Goal: Task Accomplishment & Management: Manage account settings

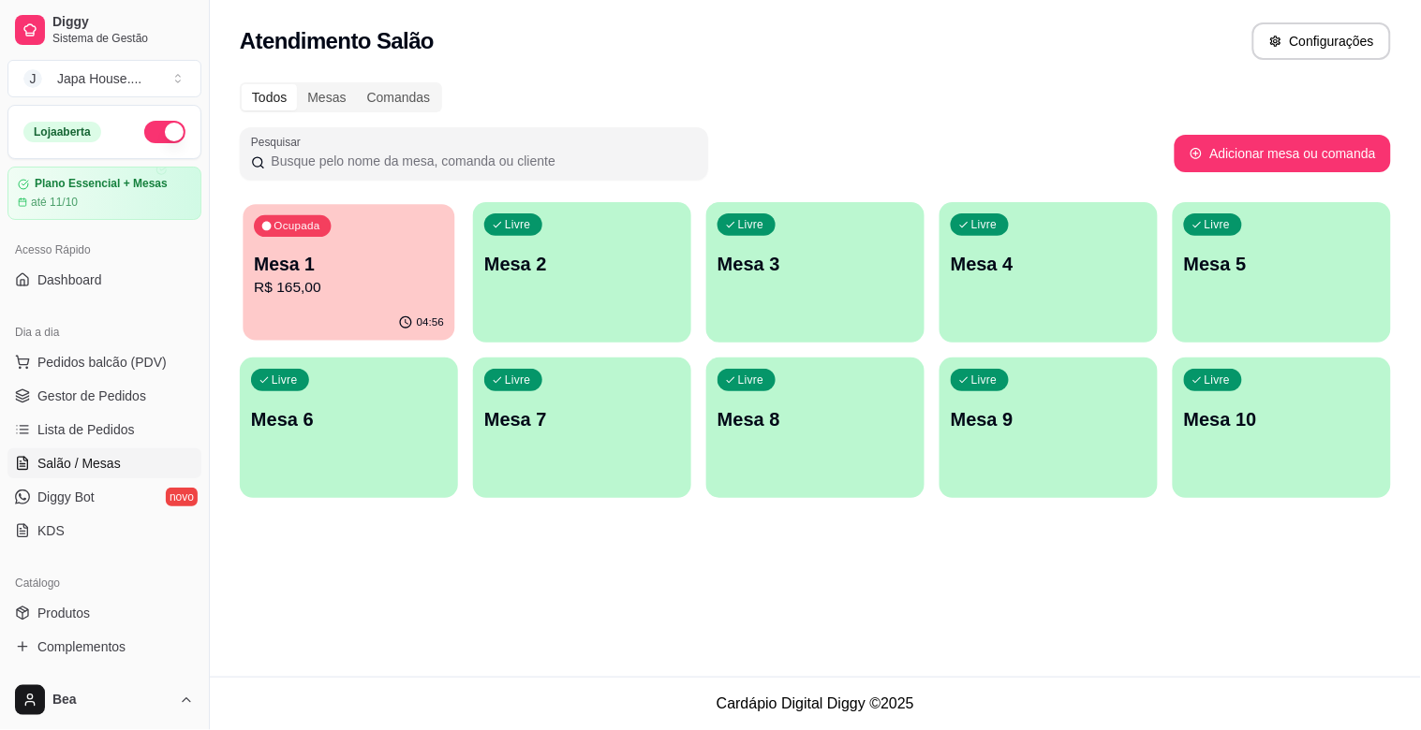
click at [314, 301] on div "Ocupada Mesa 1 R$ 165,00" at bounding box center [349, 254] width 212 height 101
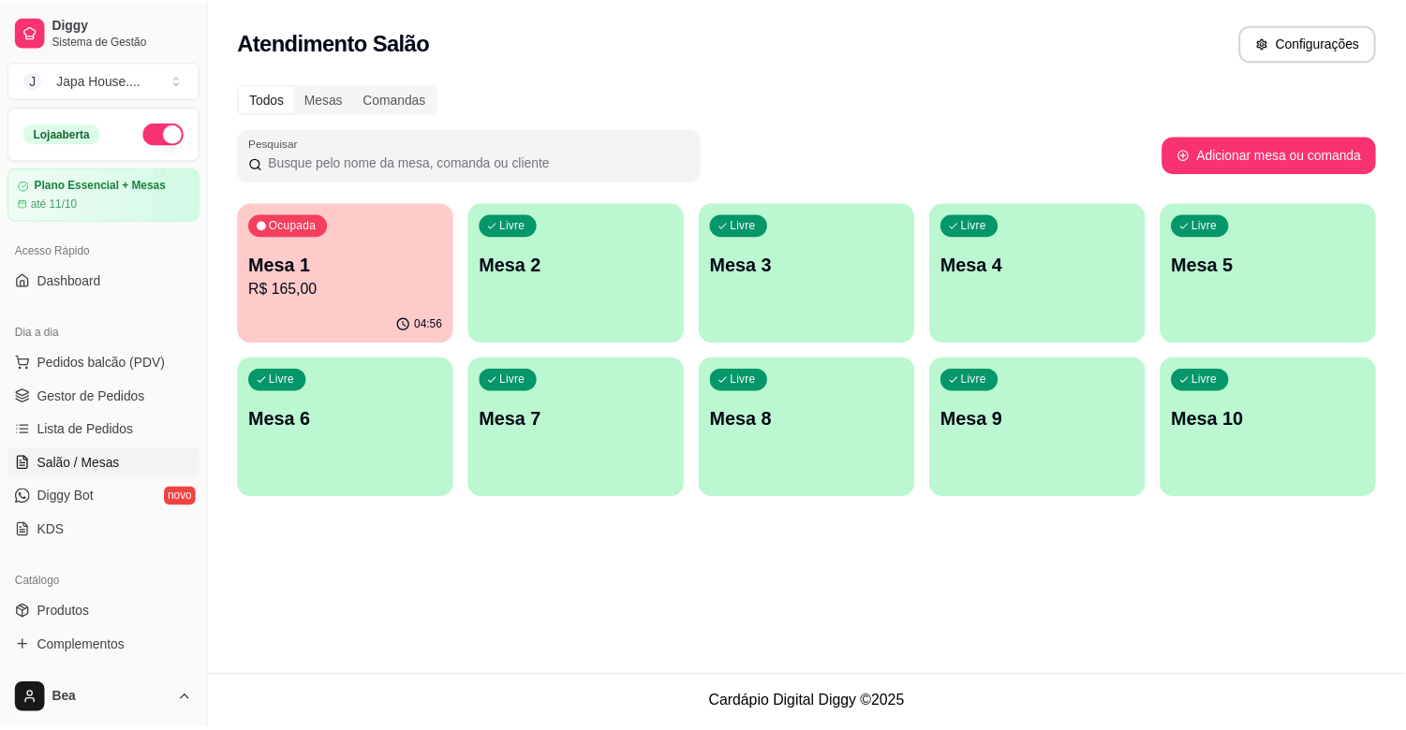
scroll to position [616, 0]
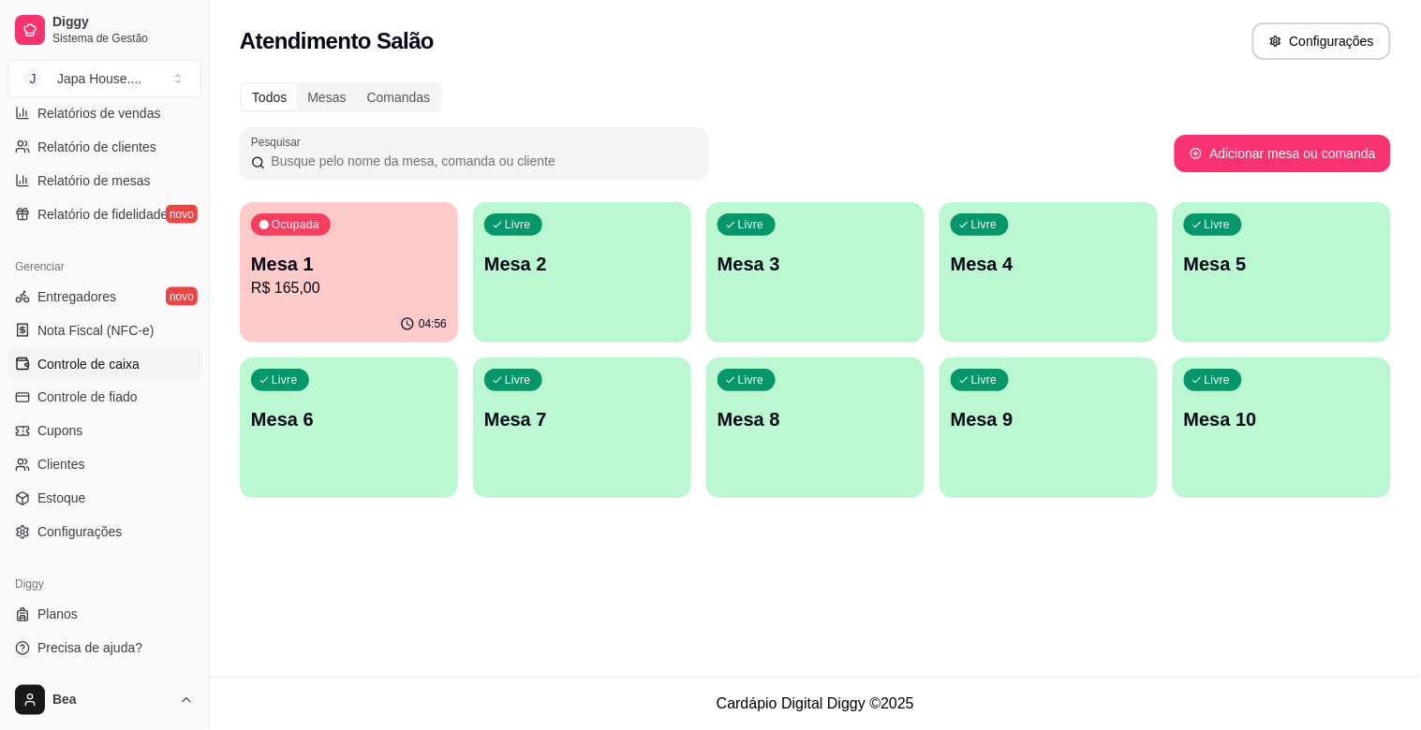
click at [112, 360] on span "Controle de caixa" at bounding box center [88, 364] width 102 height 19
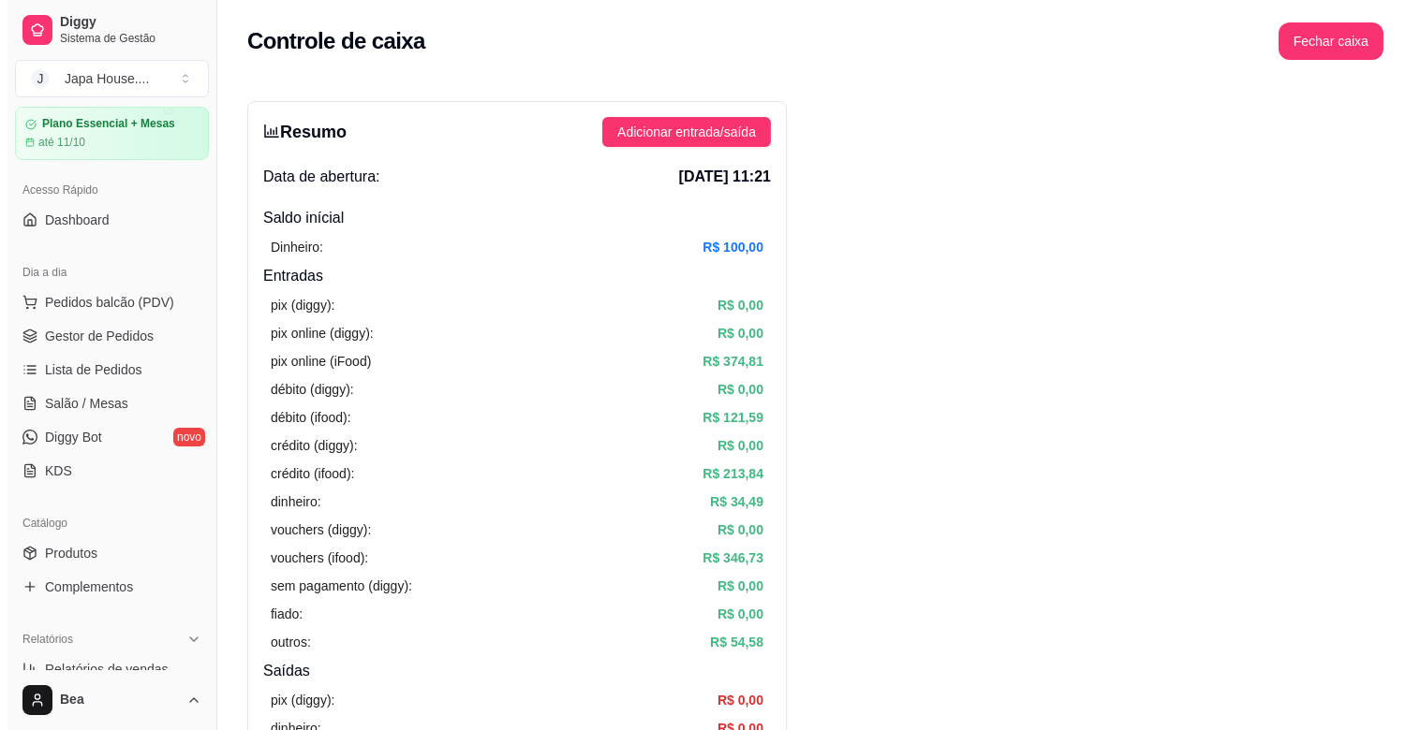
scroll to position [2, 0]
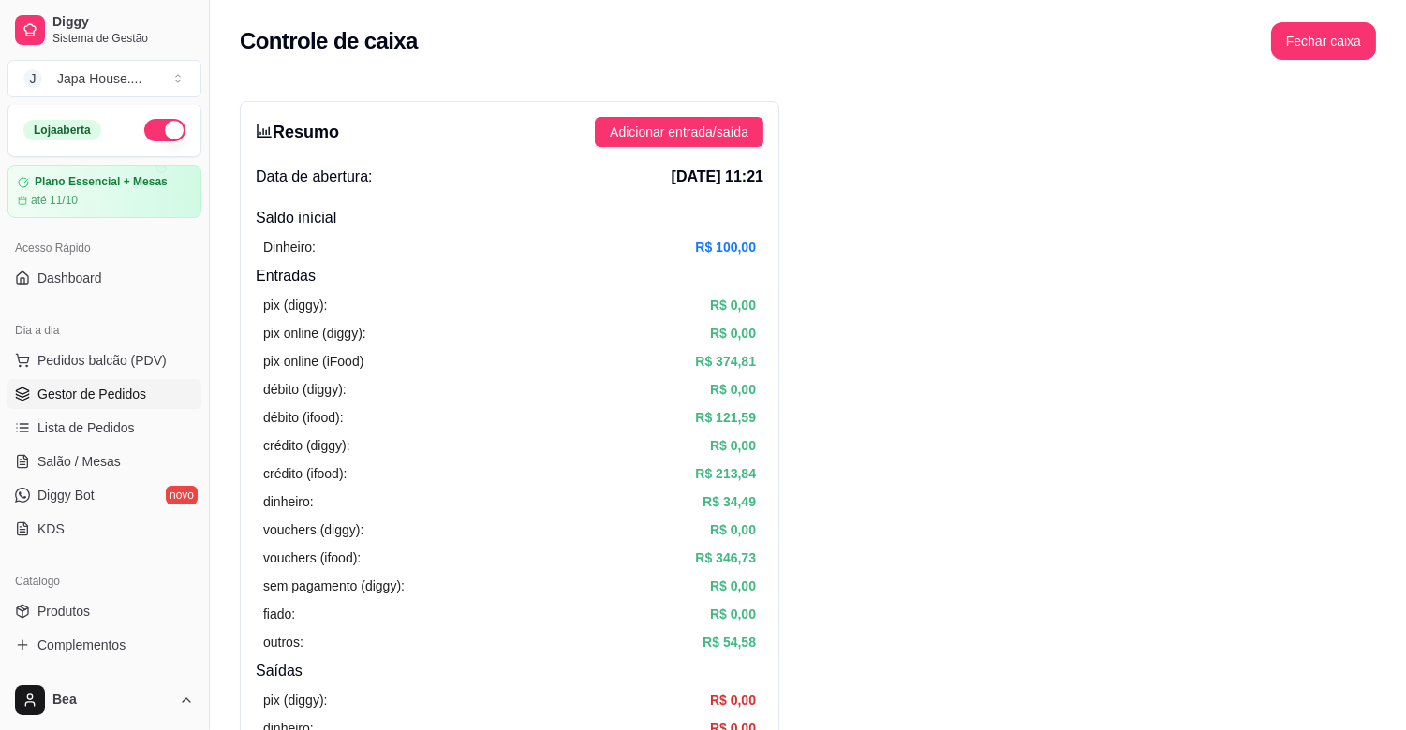
click at [119, 397] on span "Gestor de Pedidos" at bounding box center [91, 394] width 109 height 19
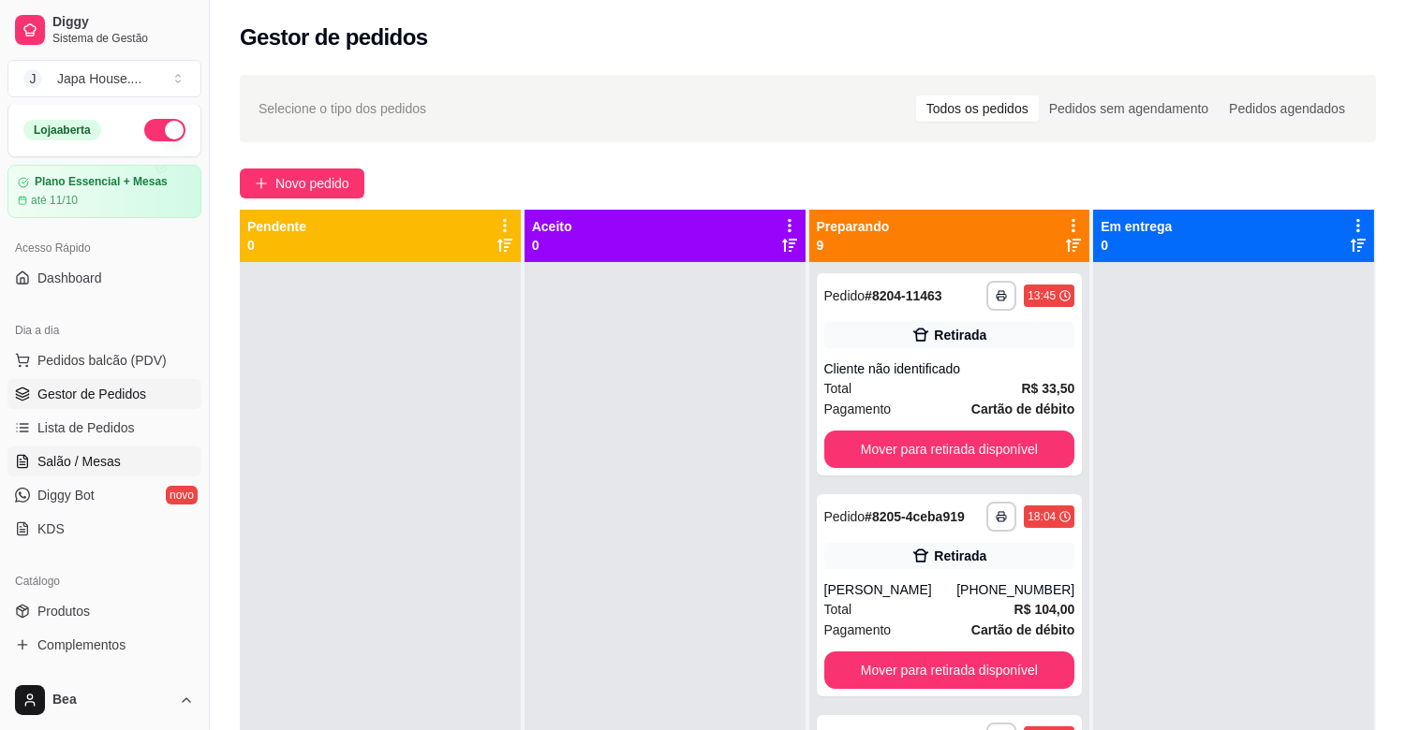
click at [111, 457] on span "Salão / Mesas" at bounding box center [78, 461] width 83 height 19
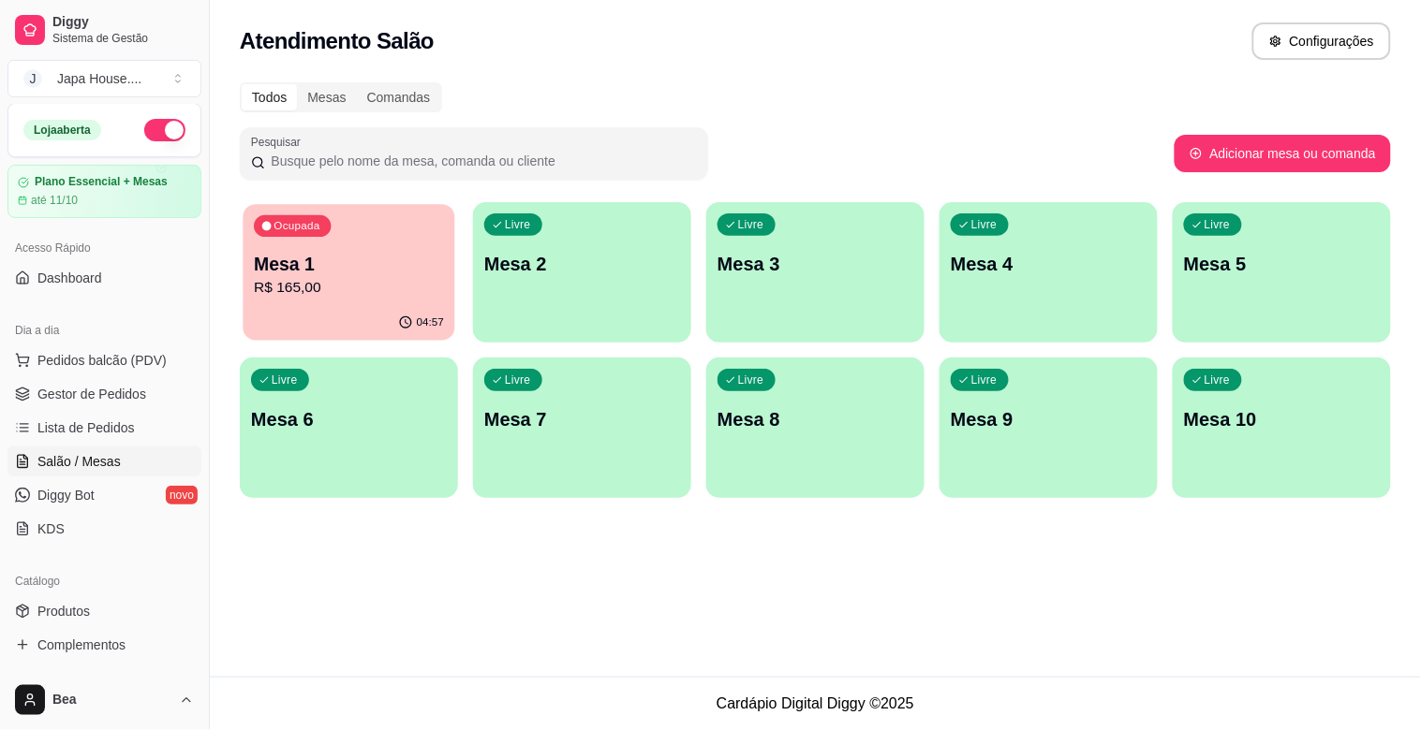
click at [365, 307] on div "04:57" at bounding box center [349, 323] width 212 height 36
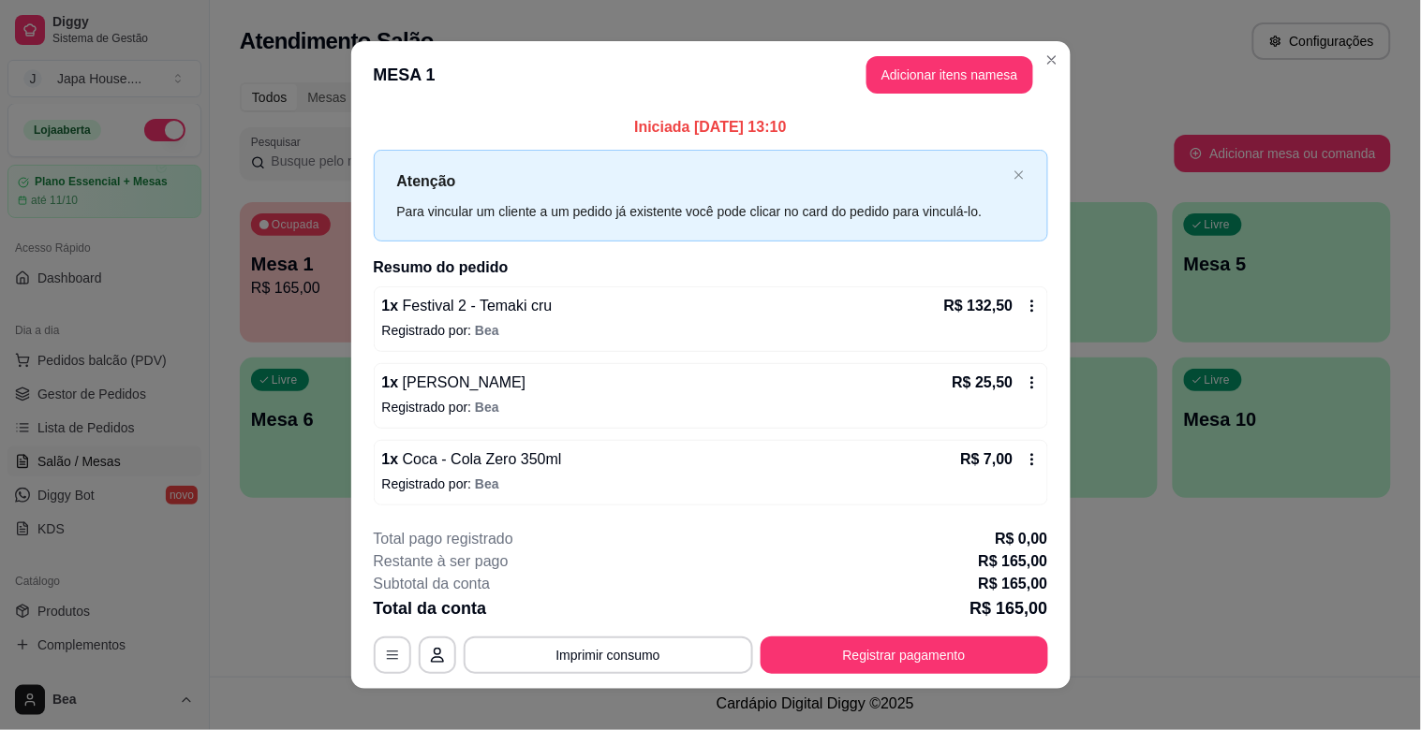
click at [1003, 328] on p "Registrado por: Bea" at bounding box center [710, 330] width 657 height 19
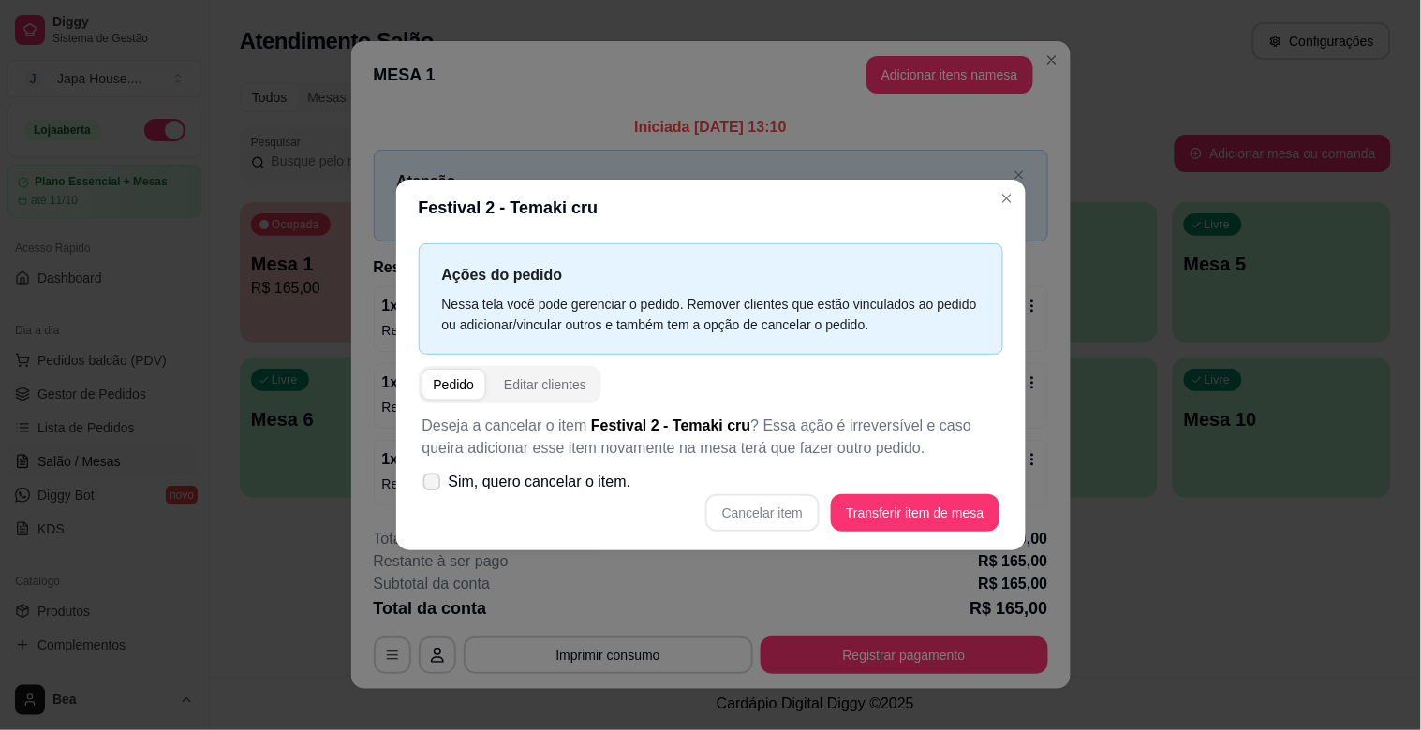
click at [493, 479] on span "Sim, quero cancelar o item." at bounding box center [540, 482] width 183 height 22
click at [434, 486] on input "Sim, quero cancelar o item." at bounding box center [427, 492] width 12 height 12
checkbox input "true"
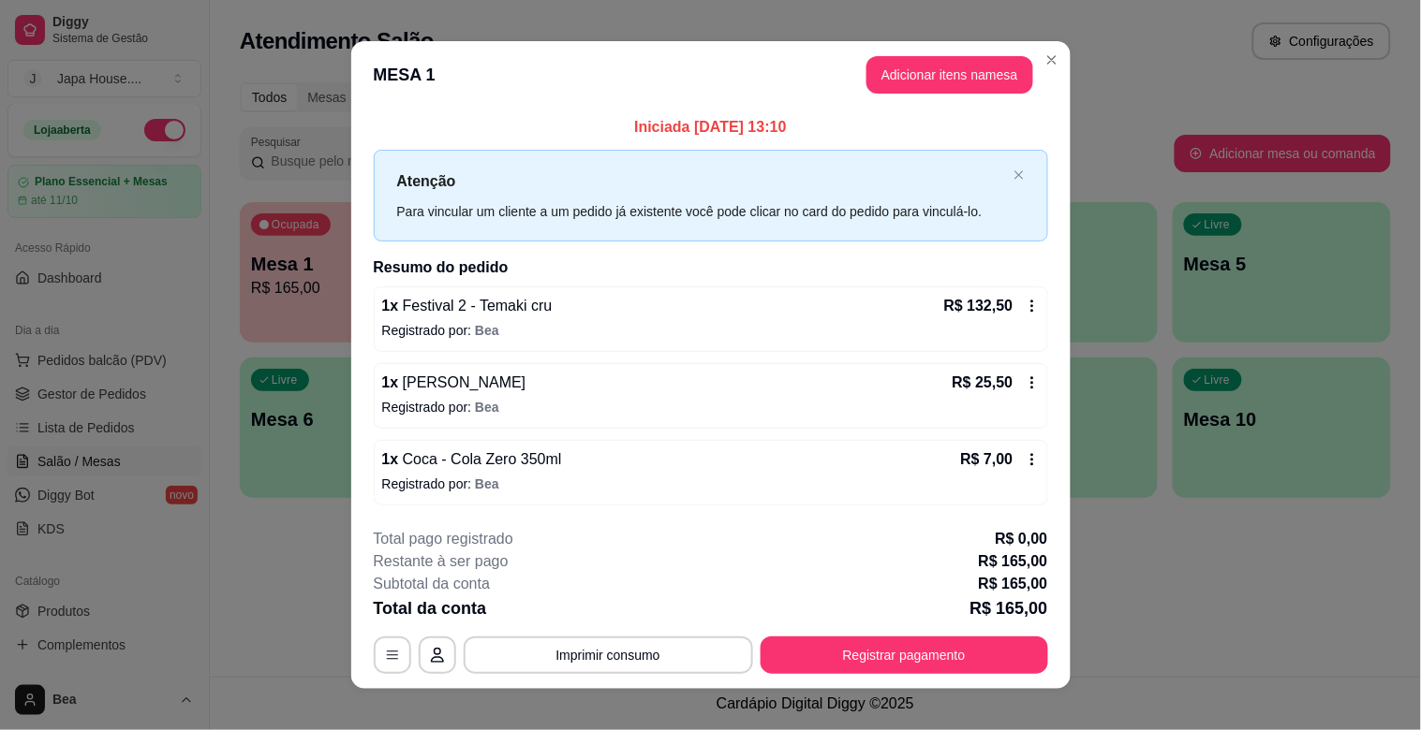
click at [927, 312] on div "1 x Festival 2 - Temaki cru R$ 132,50" at bounding box center [710, 306] width 657 height 22
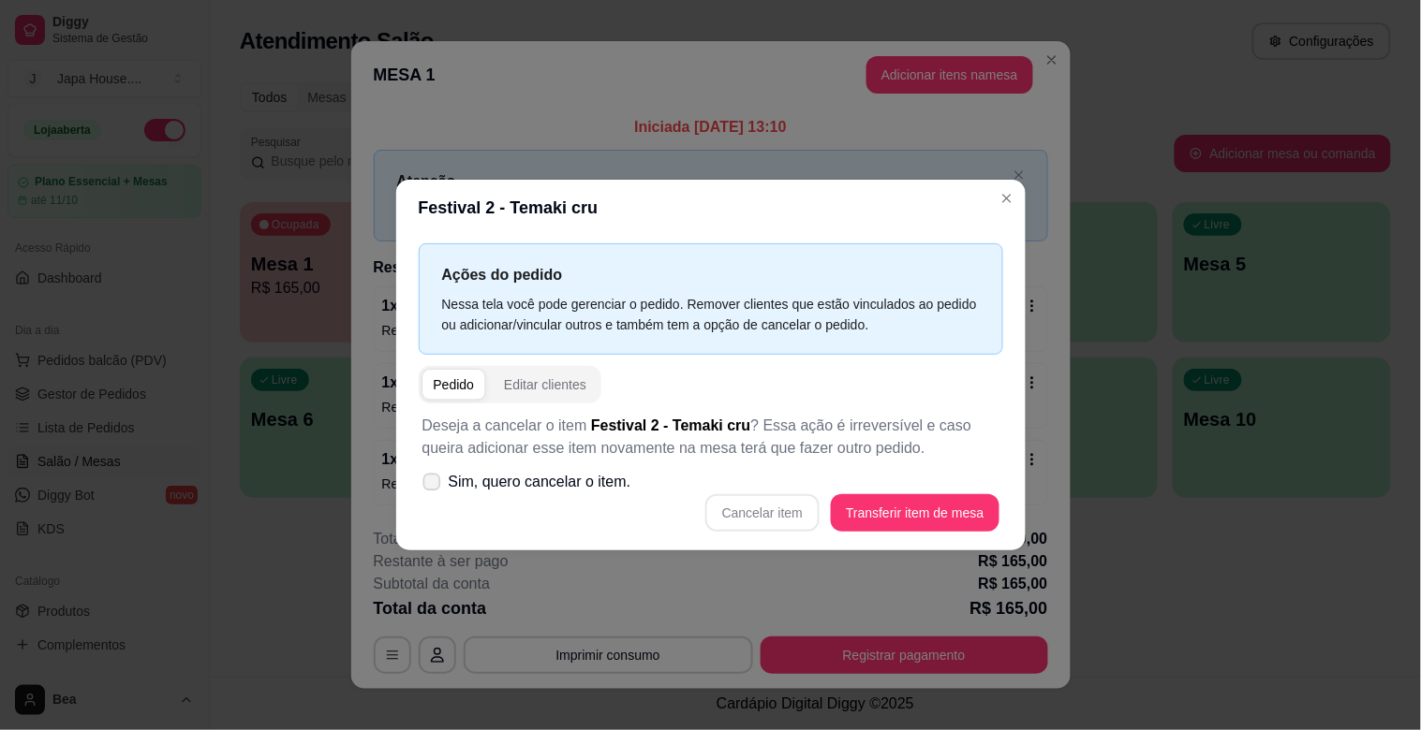
click at [551, 480] on span "Sim, quero cancelar o item." at bounding box center [540, 482] width 183 height 22
click at [434, 486] on input "Sim, quero cancelar o item." at bounding box center [427, 492] width 12 height 12
checkbox input "true"
click at [760, 510] on button "Cancelar item" at bounding box center [762, 513] width 111 height 37
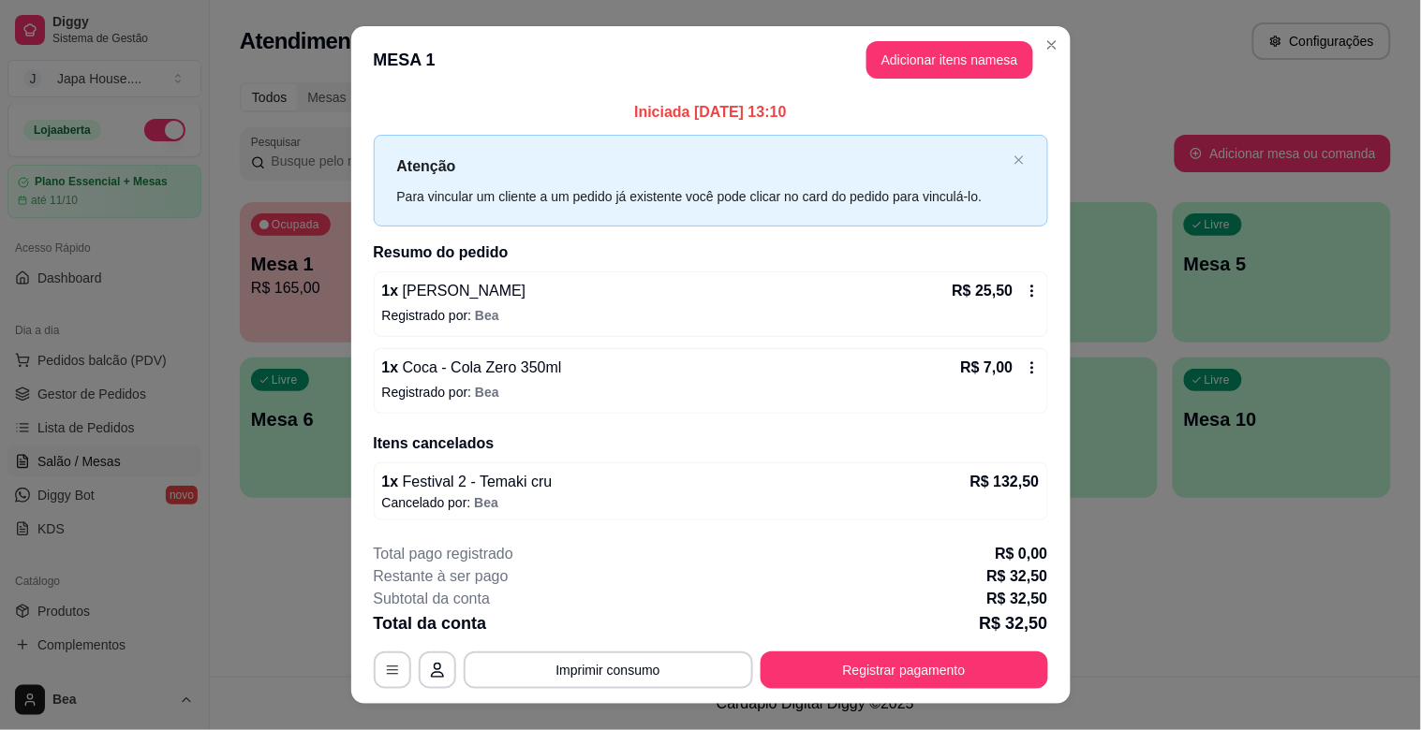
click at [777, 325] on div "1 x Temaki De Shimeji R$ 25,50 Registrado por: Bea" at bounding box center [711, 305] width 674 height 66
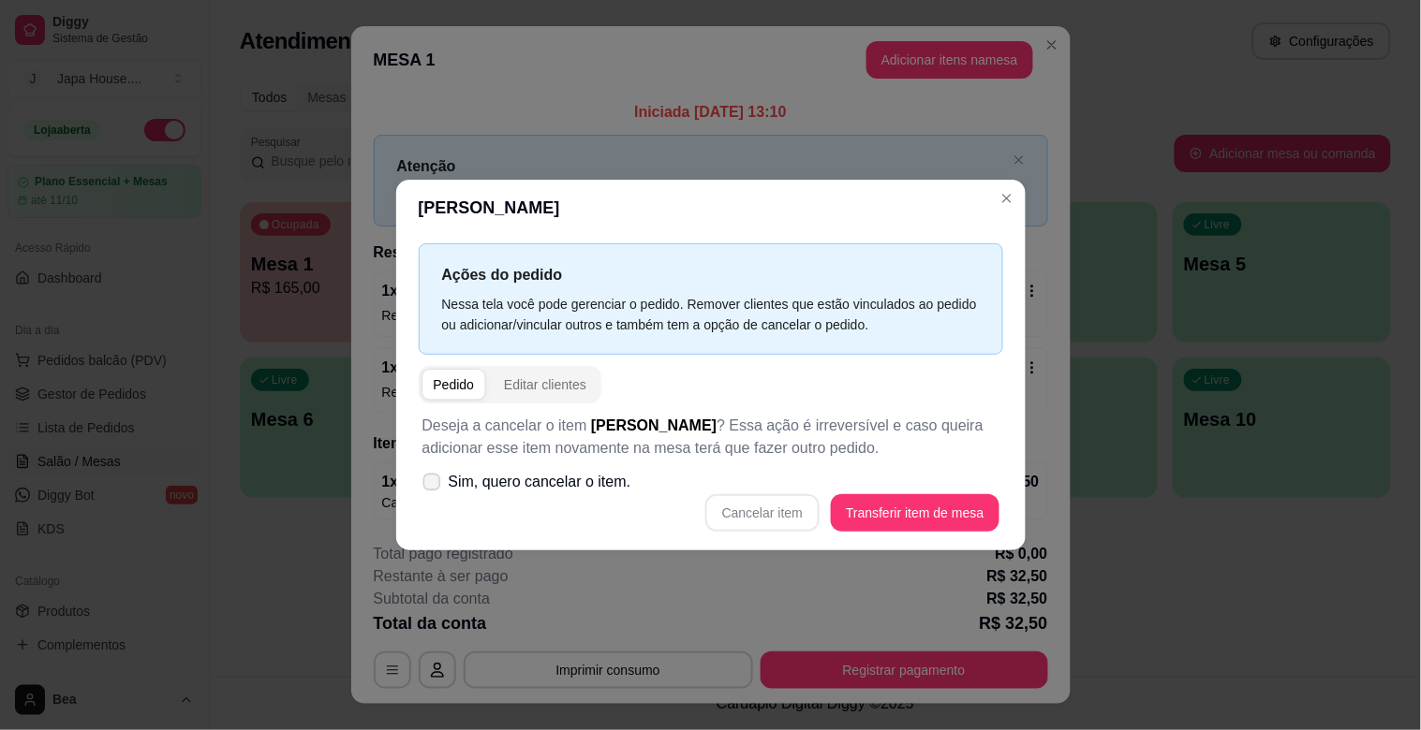
click at [543, 482] on span "Sim, quero cancelar o item." at bounding box center [540, 482] width 183 height 22
click at [434, 486] on input "Sim, quero cancelar o item." at bounding box center [427, 492] width 12 height 12
checkbox input "true"
click at [745, 509] on button "Cancelar item" at bounding box center [762, 513] width 111 height 37
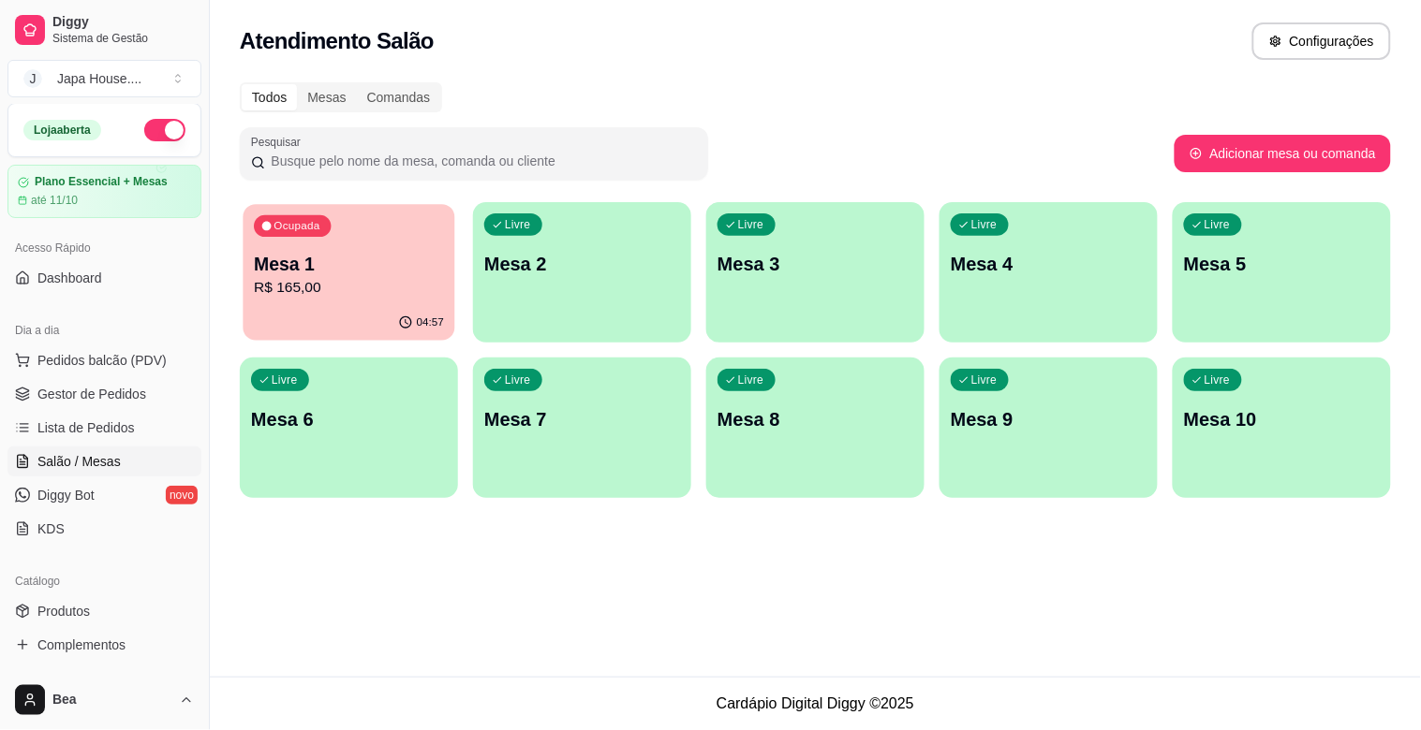
click at [344, 260] on p "Mesa 1" at bounding box center [349, 264] width 190 height 25
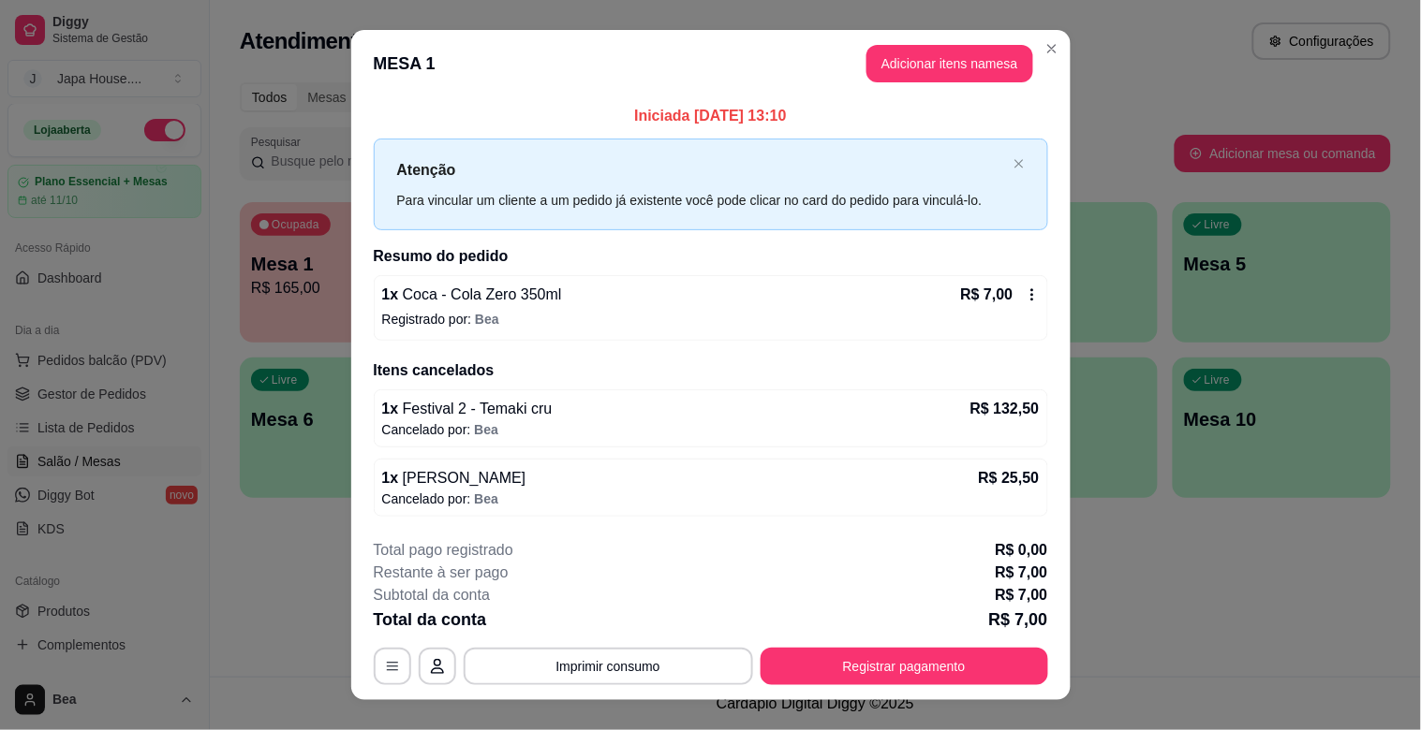
click at [667, 312] on p "Registrado por: Bea" at bounding box center [710, 319] width 657 height 19
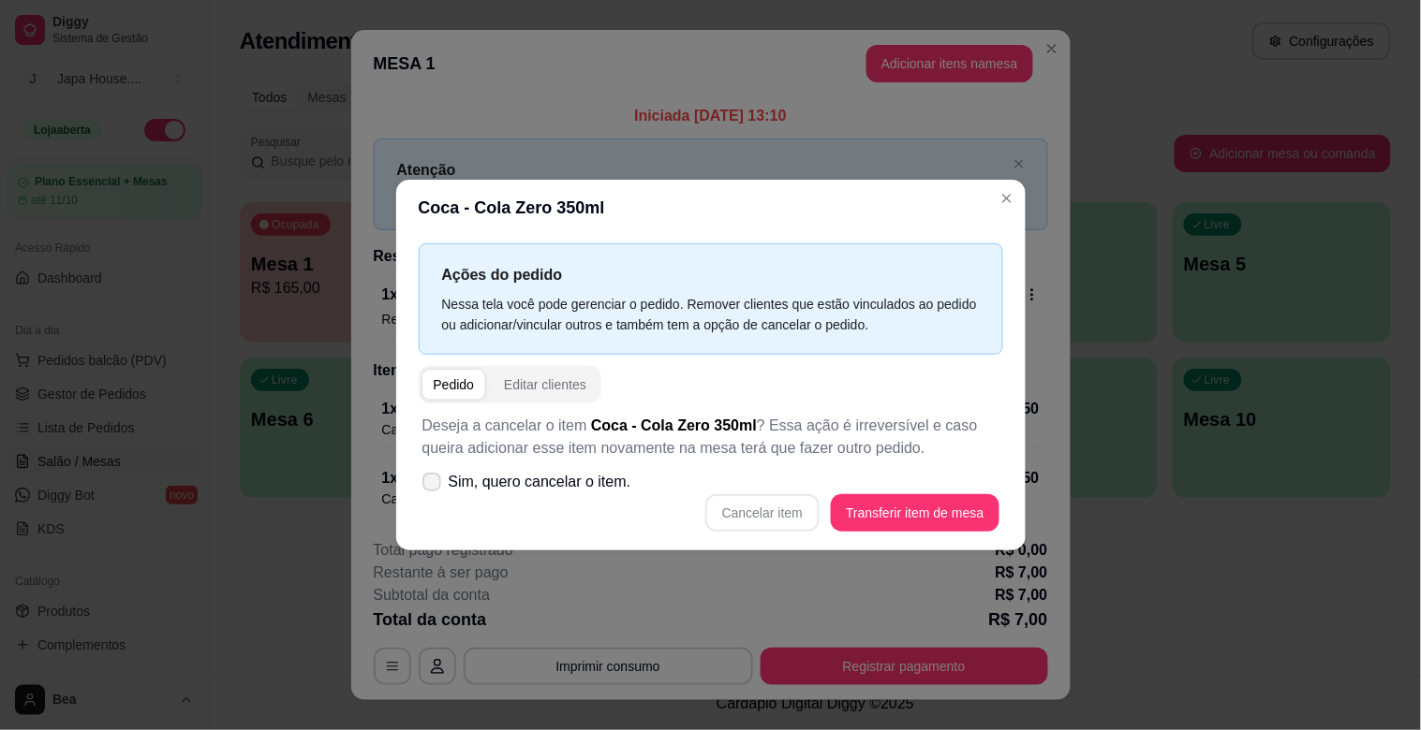
click at [527, 485] on span "Sim, quero cancelar o item." at bounding box center [540, 482] width 183 height 22
click at [434, 486] on input "Sim, quero cancelar o item." at bounding box center [427, 492] width 12 height 12
checkbox input "true"
click at [810, 510] on button "Cancelar item" at bounding box center [762, 513] width 111 height 37
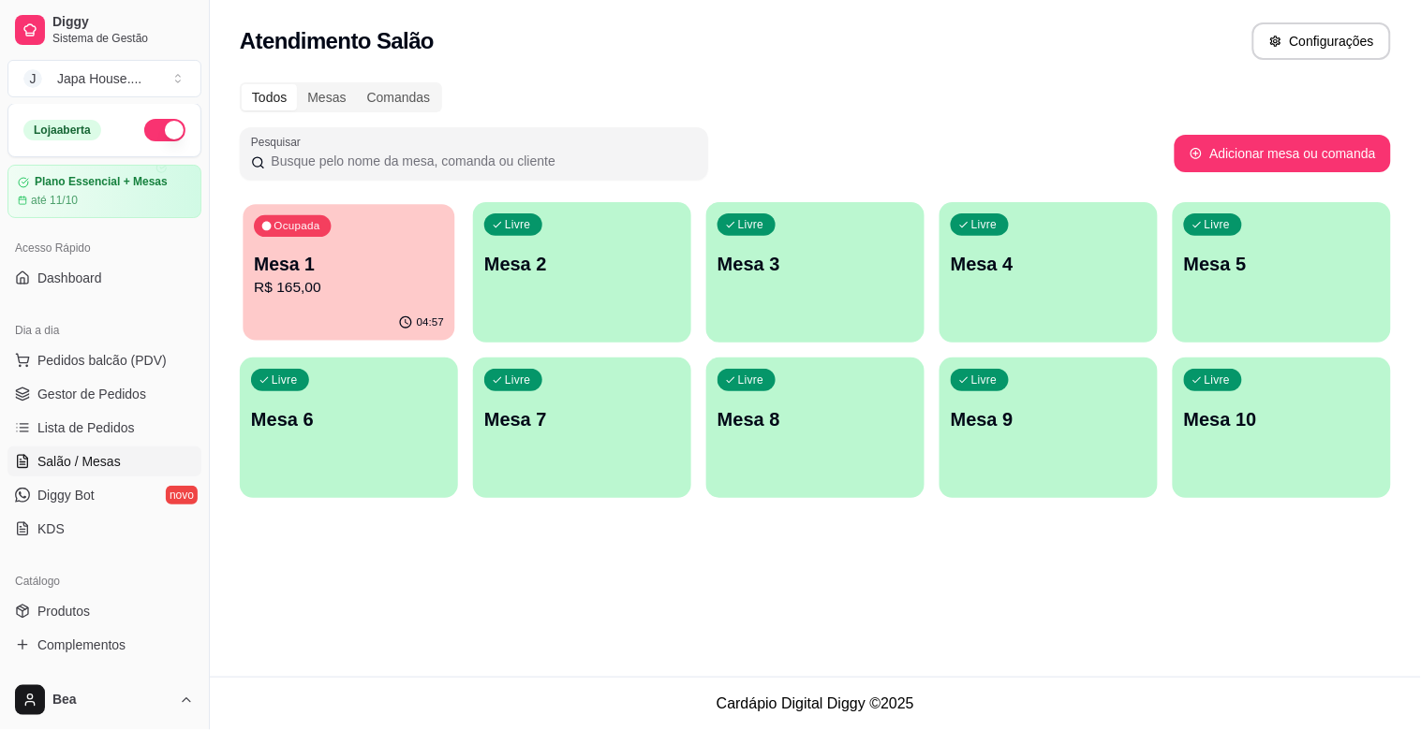
click at [371, 278] on p "R$ 165,00" at bounding box center [349, 288] width 190 height 22
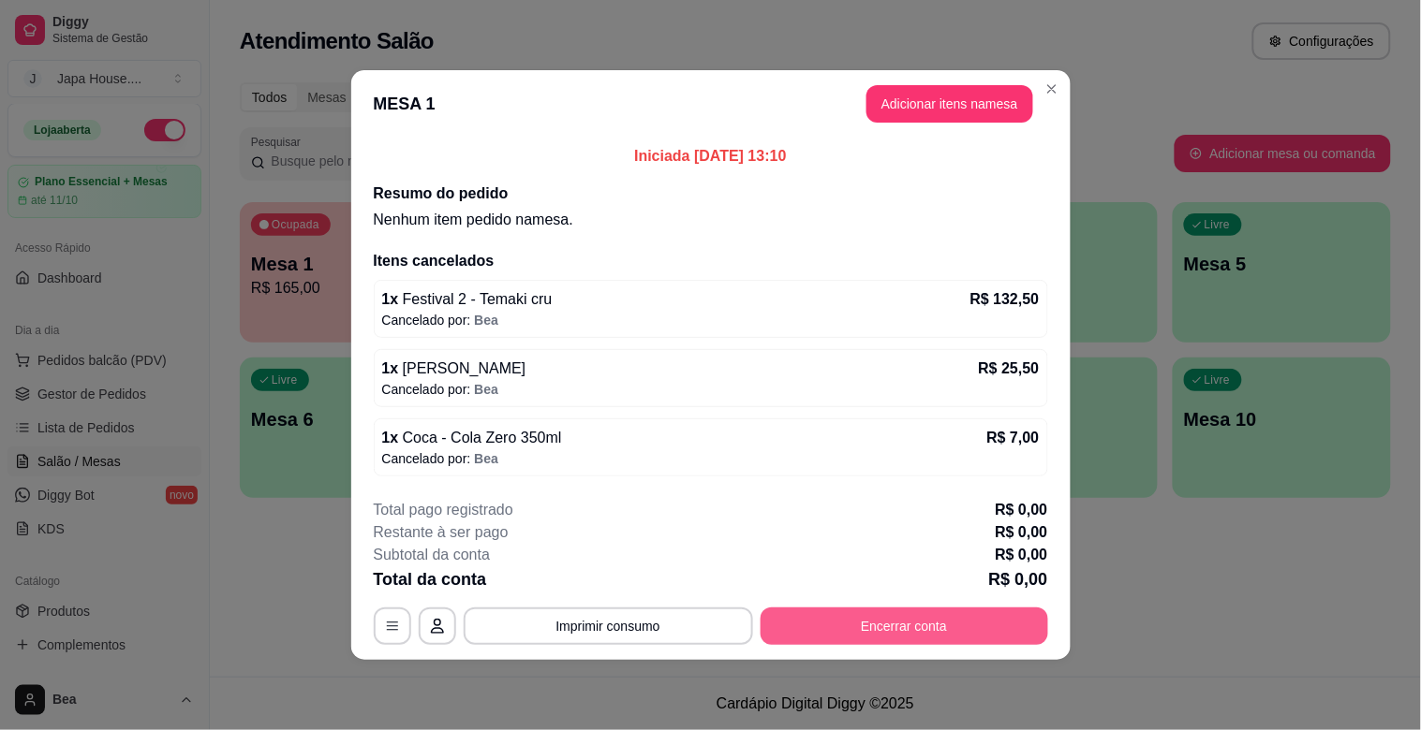
click at [826, 622] on button "Encerrar conta" at bounding box center [904, 626] width 288 height 37
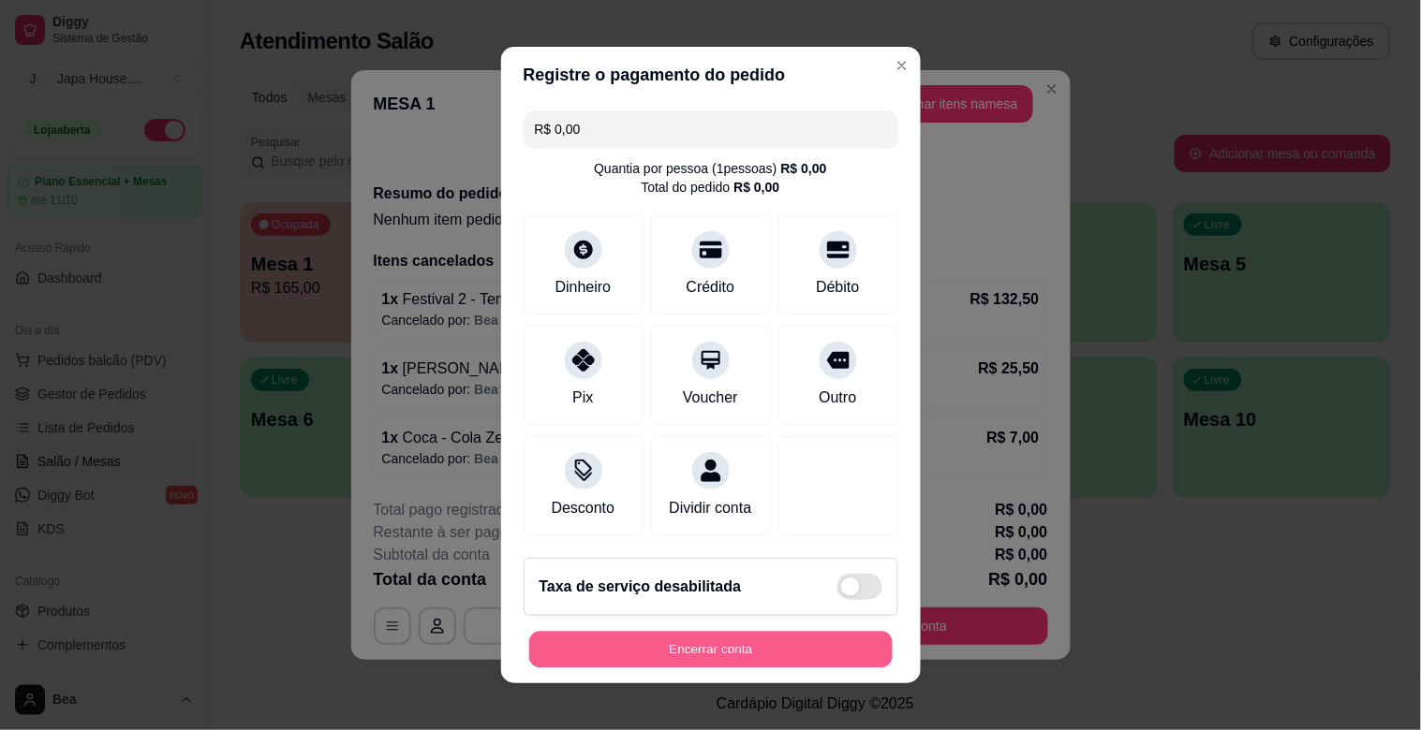
click at [799, 663] on button "Encerrar conta" at bounding box center [710, 650] width 363 height 37
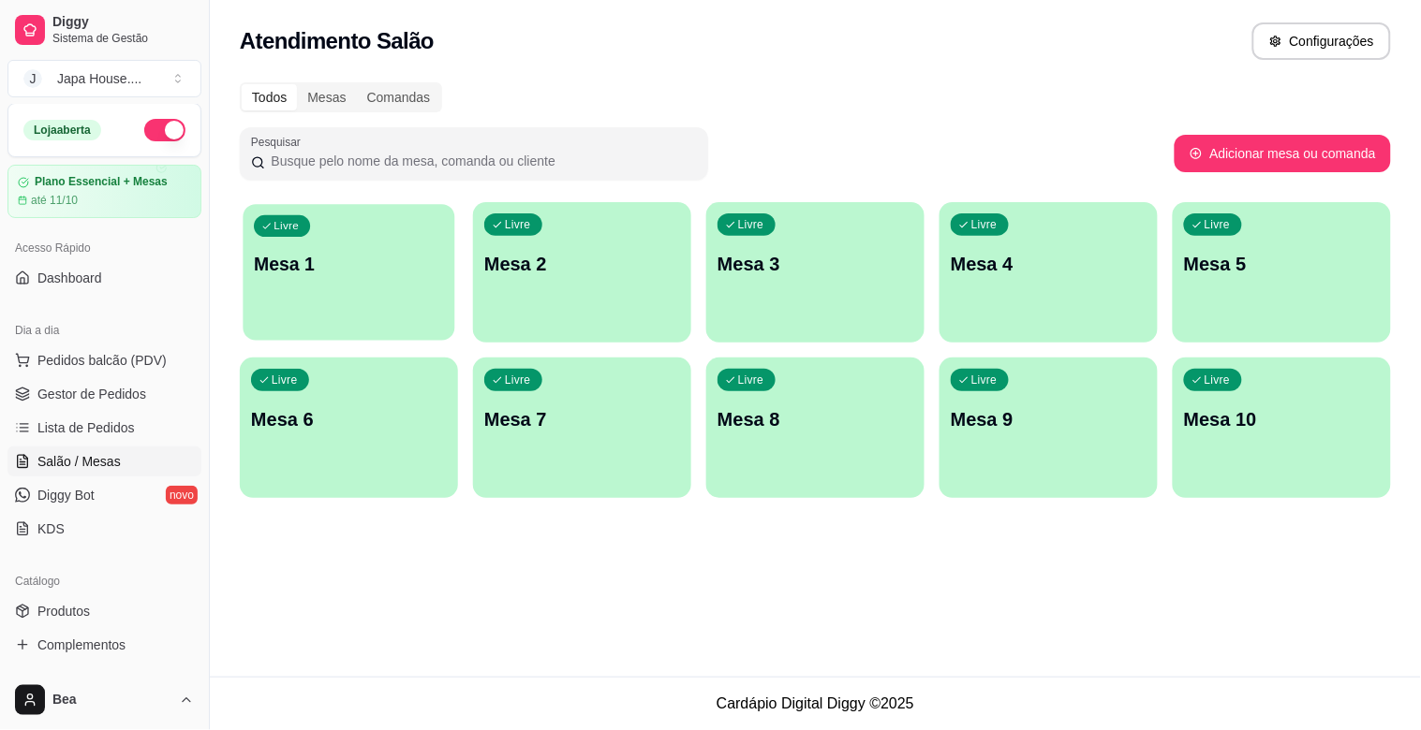
click at [360, 266] on p "Mesa 1" at bounding box center [349, 264] width 190 height 25
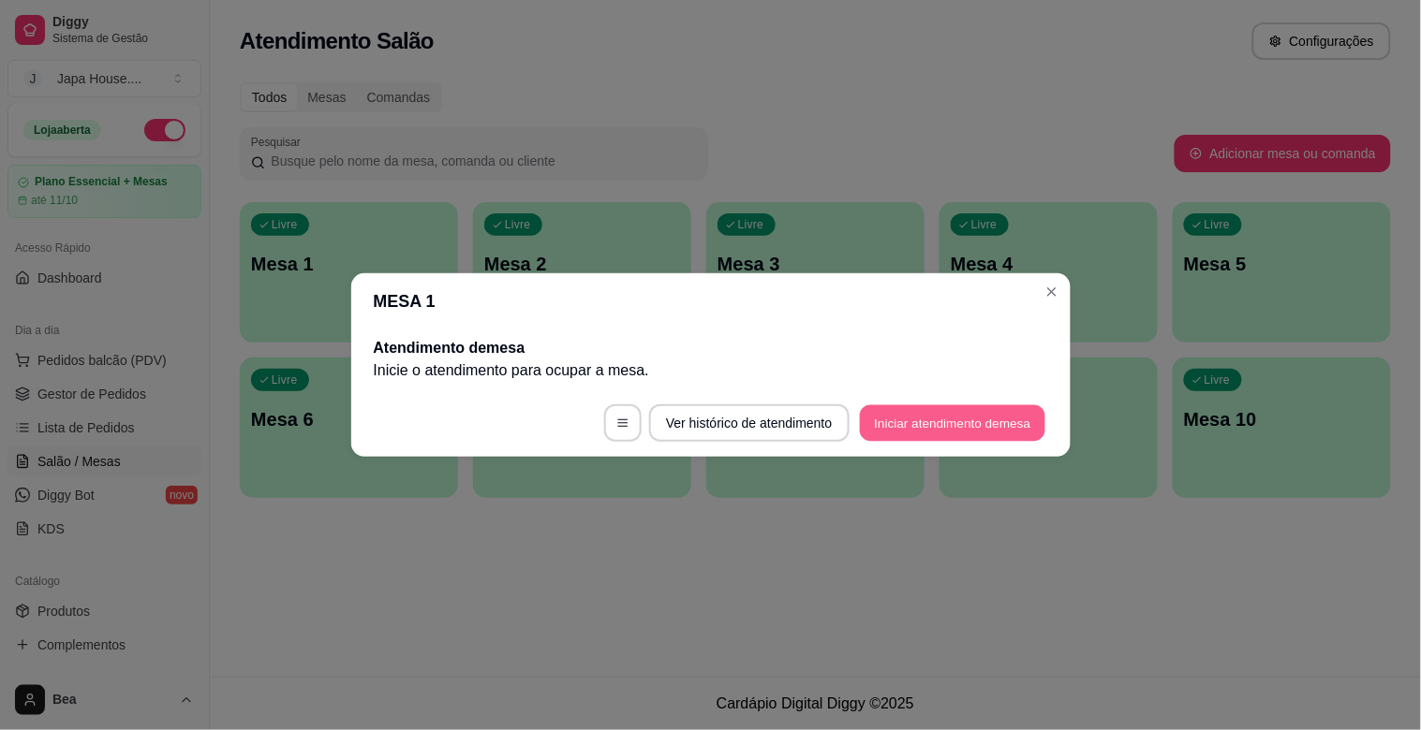
click at [874, 418] on button "Iniciar atendimento de mesa" at bounding box center [952, 424] width 185 height 37
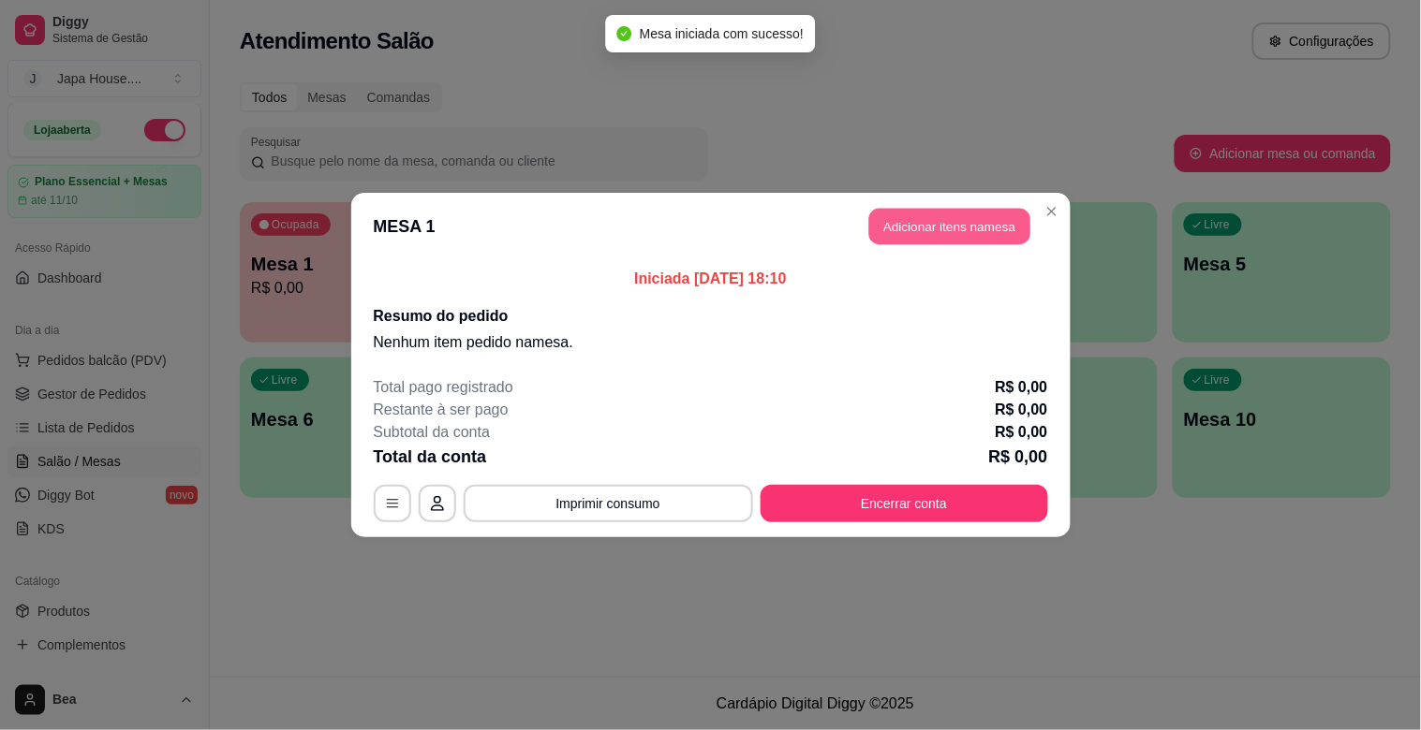
click at [942, 223] on button "Adicionar itens na mesa" at bounding box center [949, 227] width 161 height 37
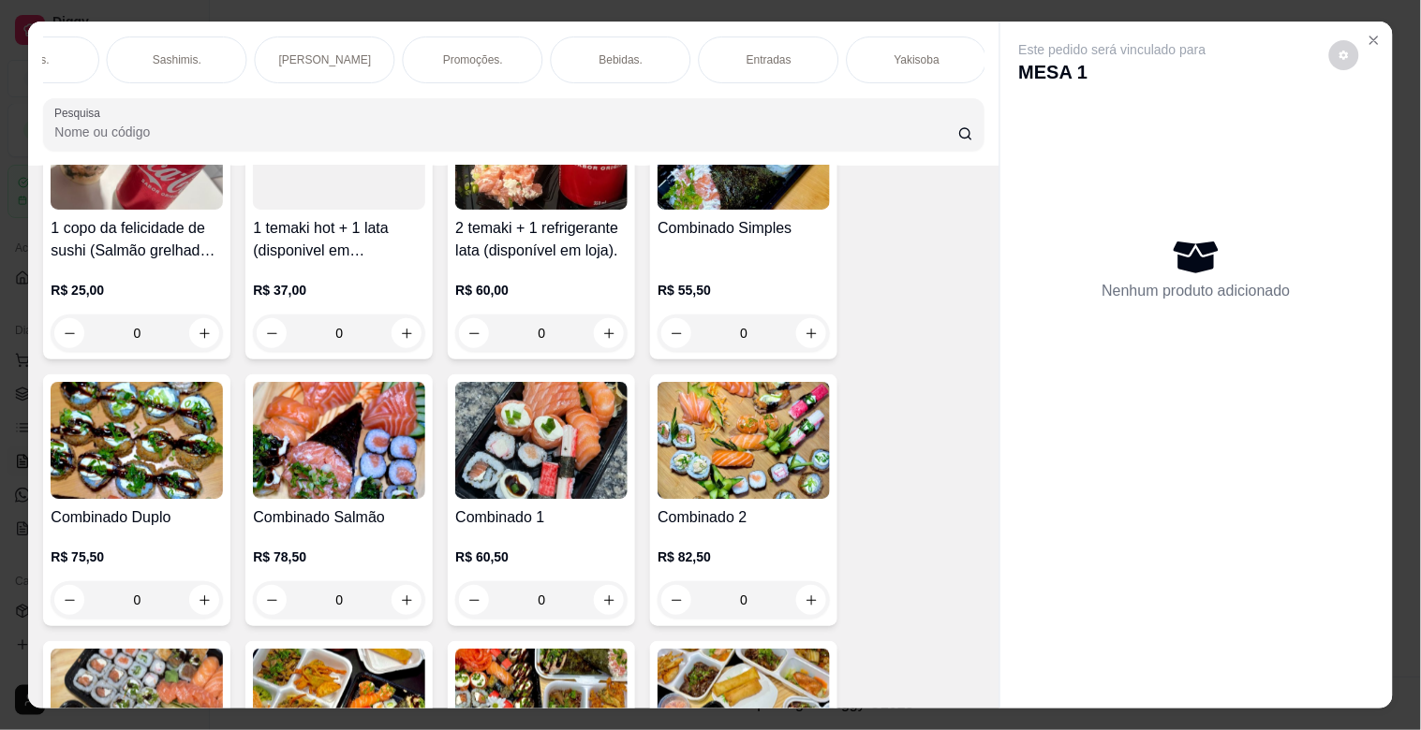
scroll to position [239, 0]
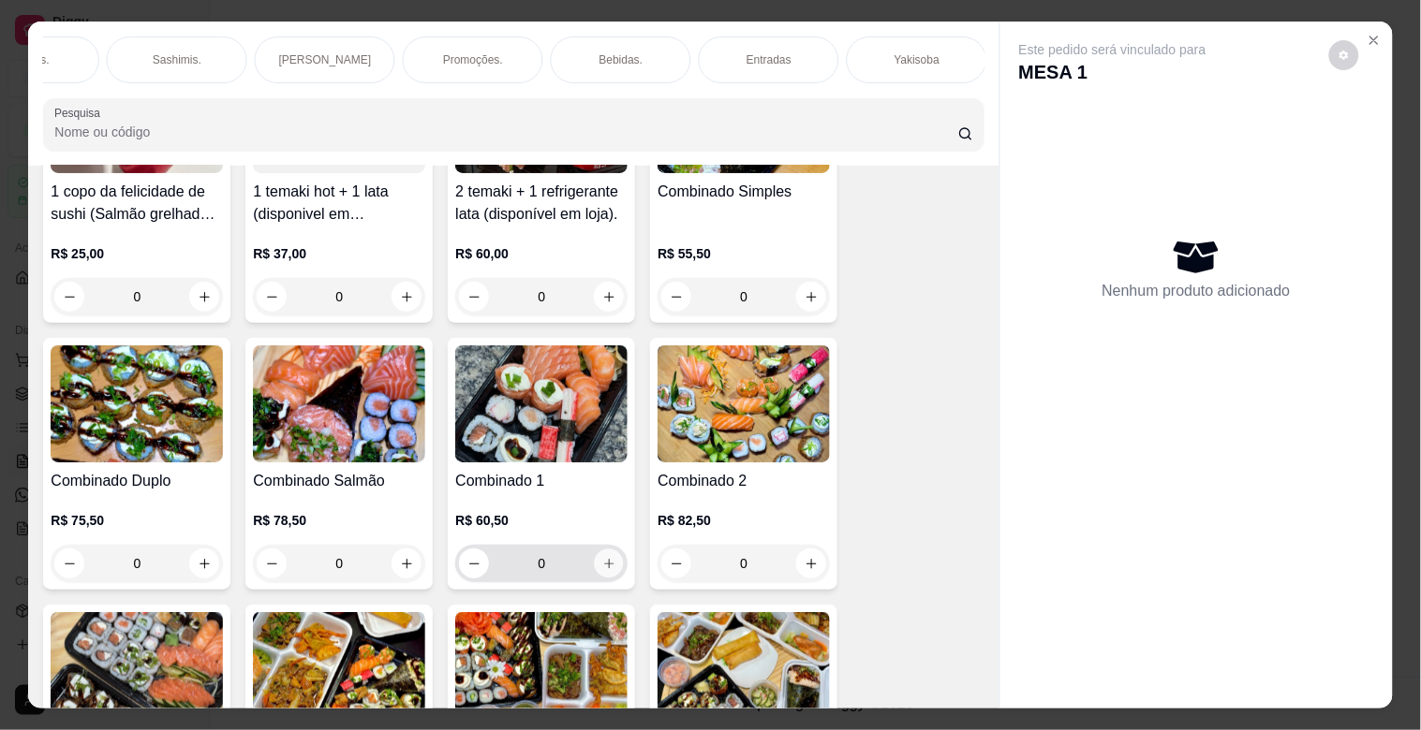
click at [602, 571] on icon "increase-product-quantity" at bounding box center [609, 564] width 14 height 14
type input "1"
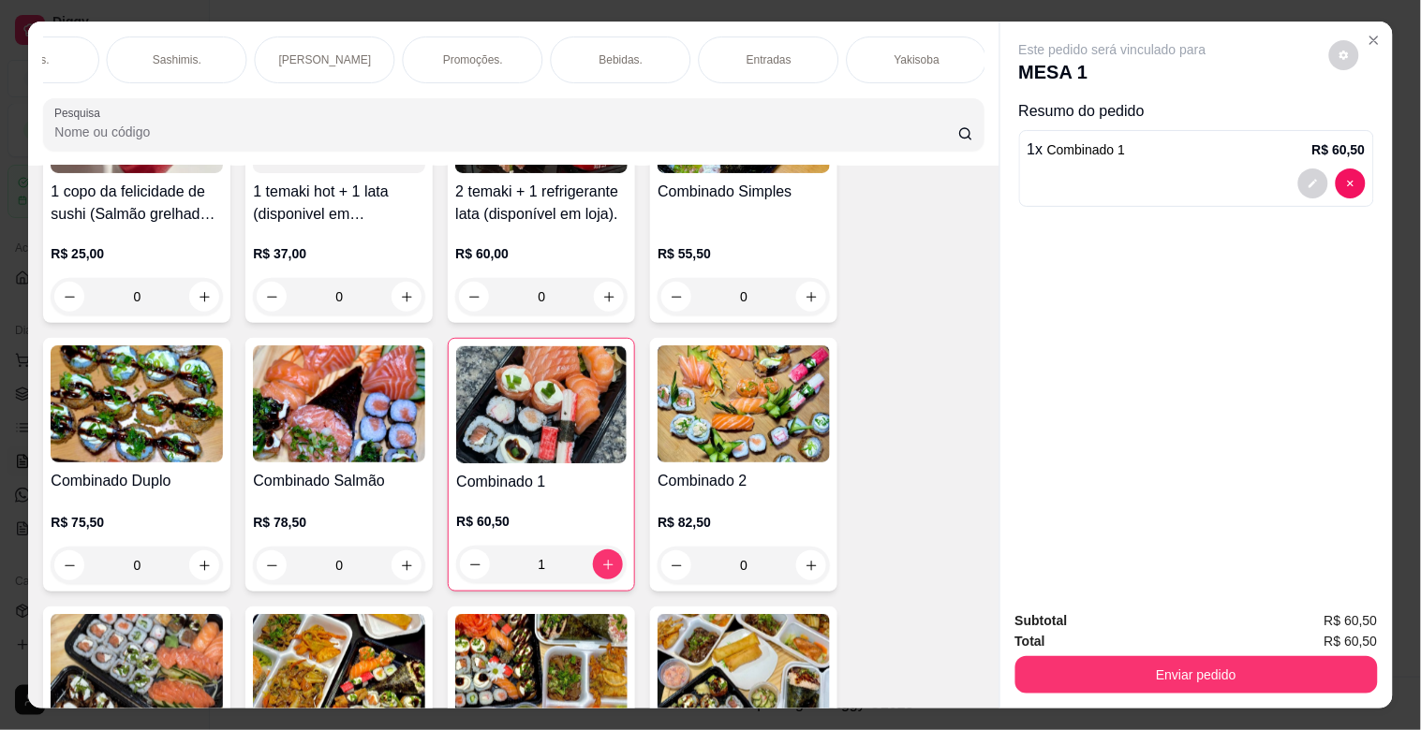
scroll to position [0, 0]
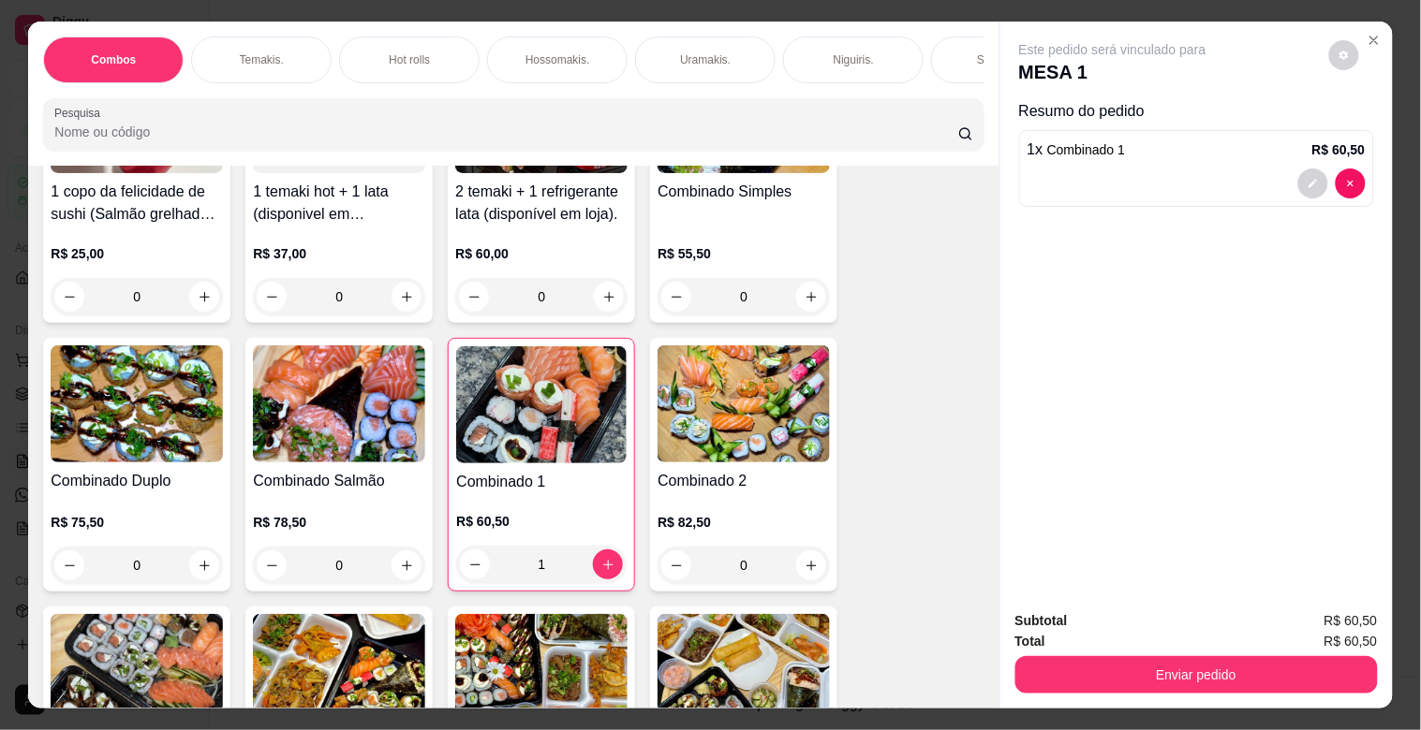
click at [373, 52] on div "Hot rolls" at bounding box center [409, 60] width 140 height 47
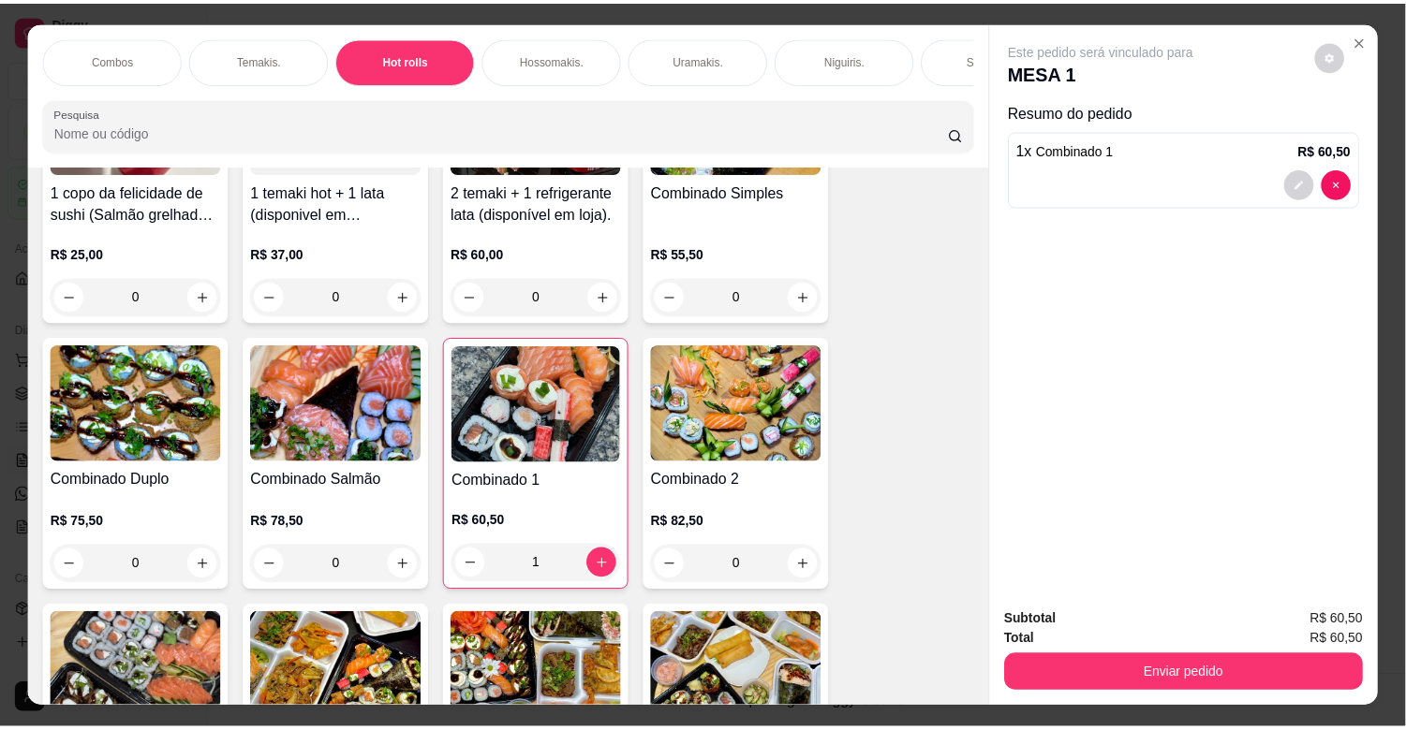
scroll to position [45, 0]
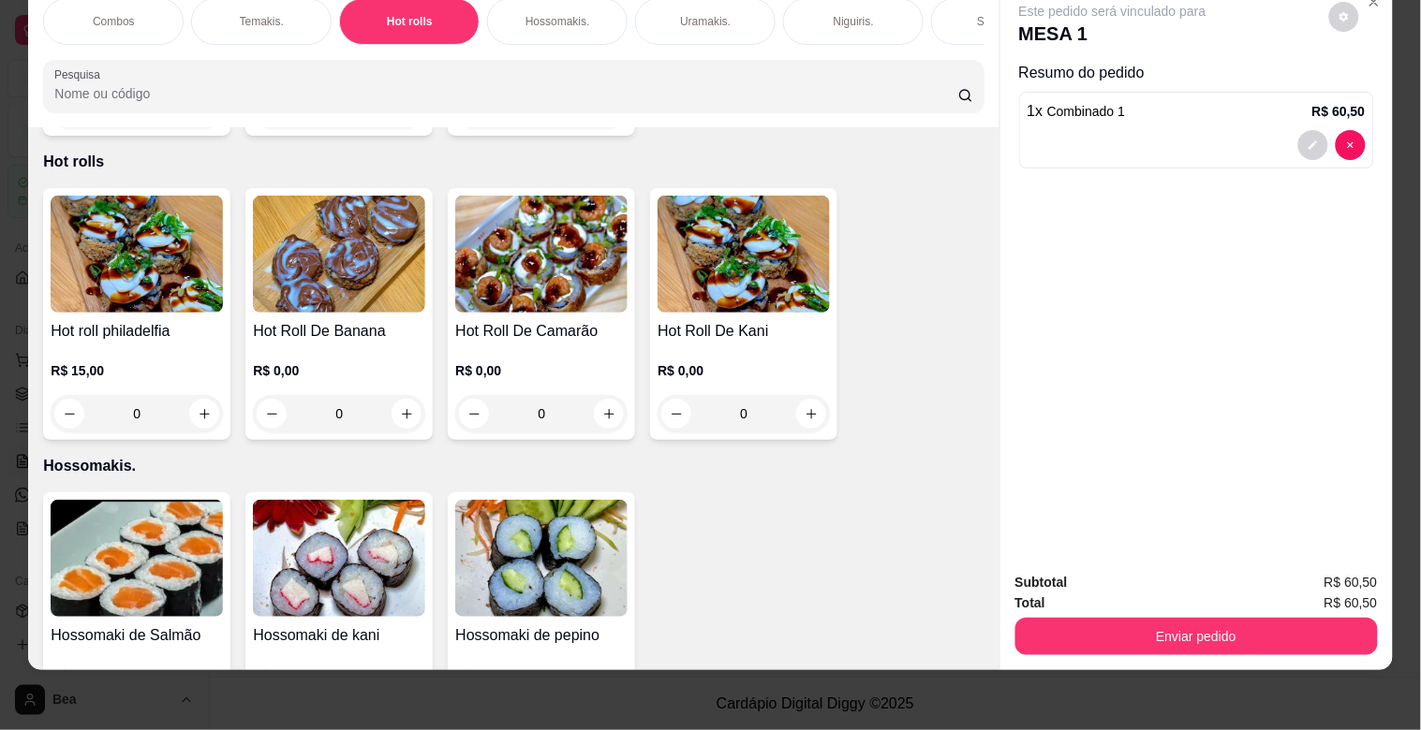
click at [187, 320] on h4 "Hot roll philadelfia" at bounding box center [137, 331] width 172 height 22
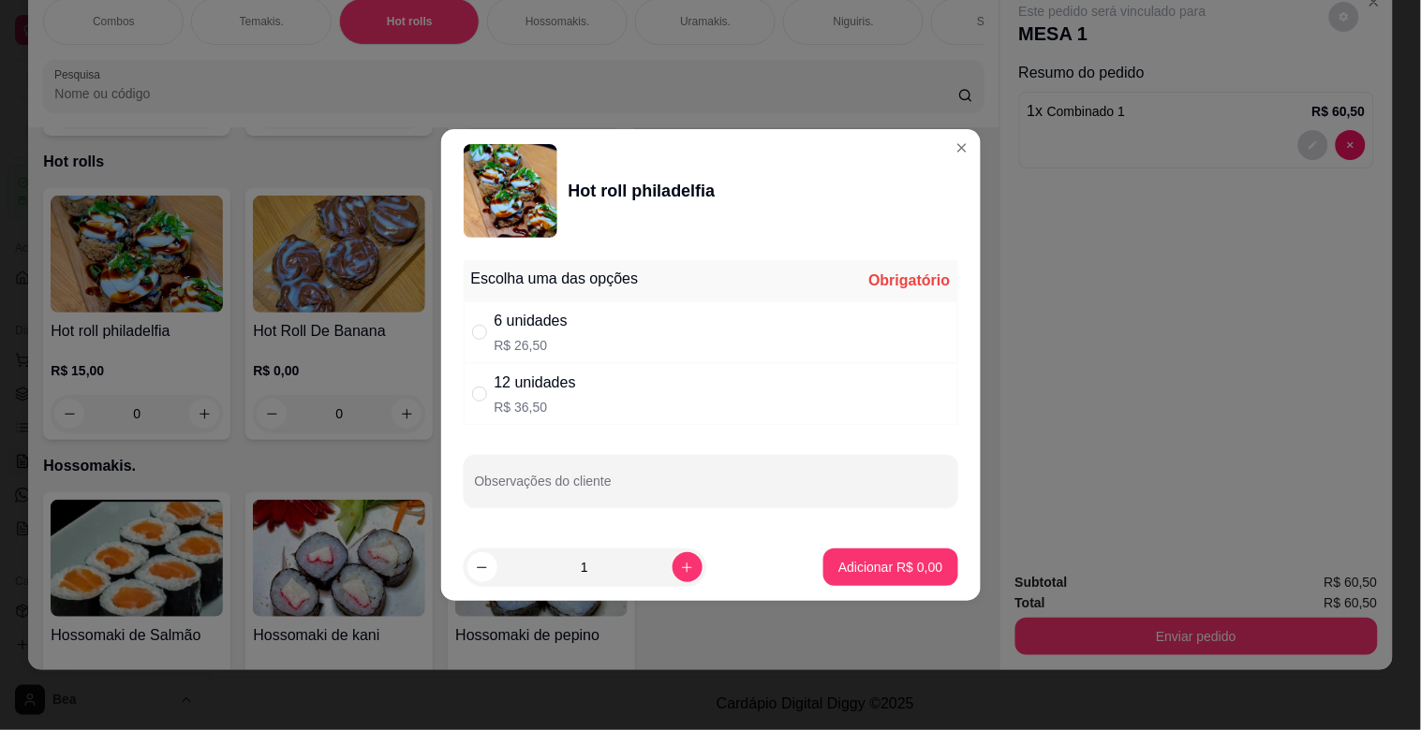
click at [572, 376] on div "12 unidades" at bounding box center [534, 383] width 81 height 22
radio input "true"
click at [880, 564] on p "Adicionar R$ 36,50" at bounding box center [887, 567] width 109 height 18
type input "1"
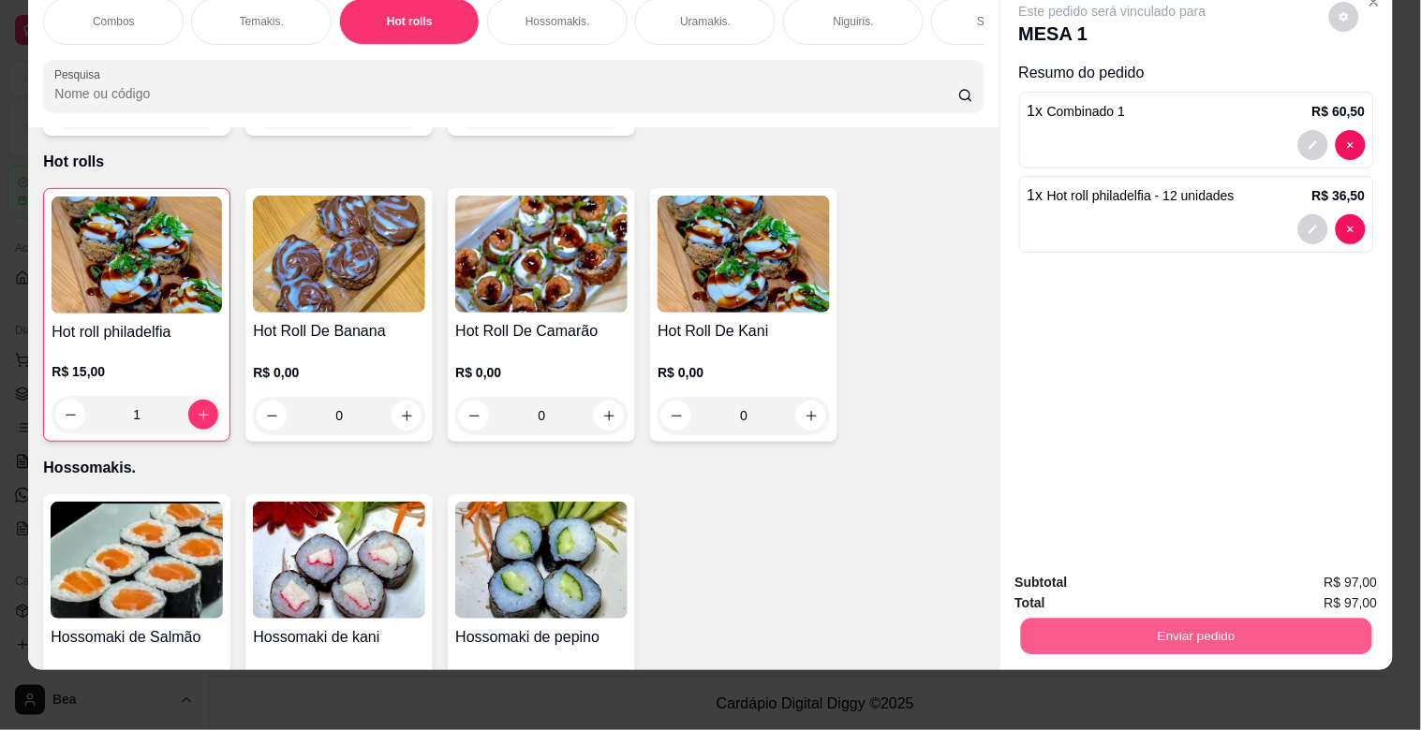
click at [1054, 624] on button "Enviar pedido" at bounding box center [1195, 636] width 351 height 37
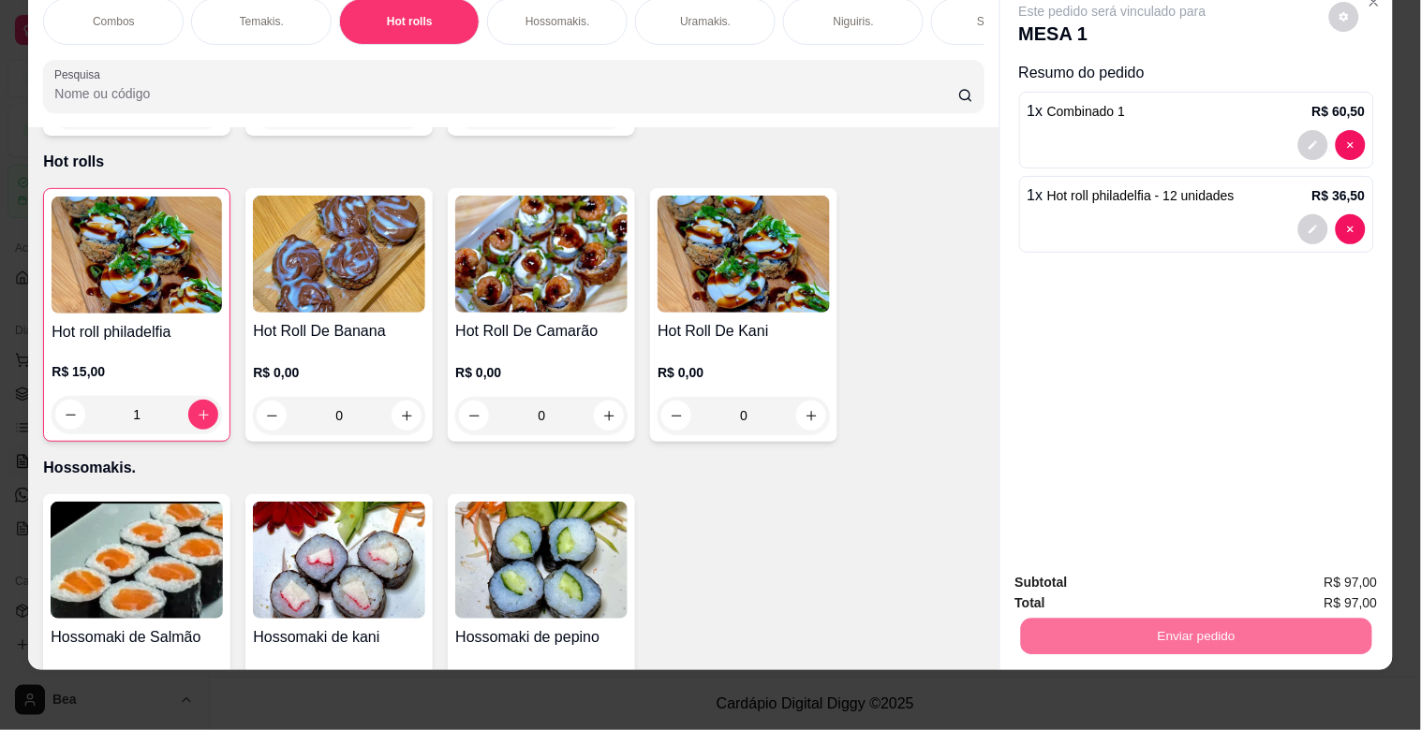
click at [1315, 562] on button "Enviar pedido" at bounding box center [1328, 574] width 103 height 35
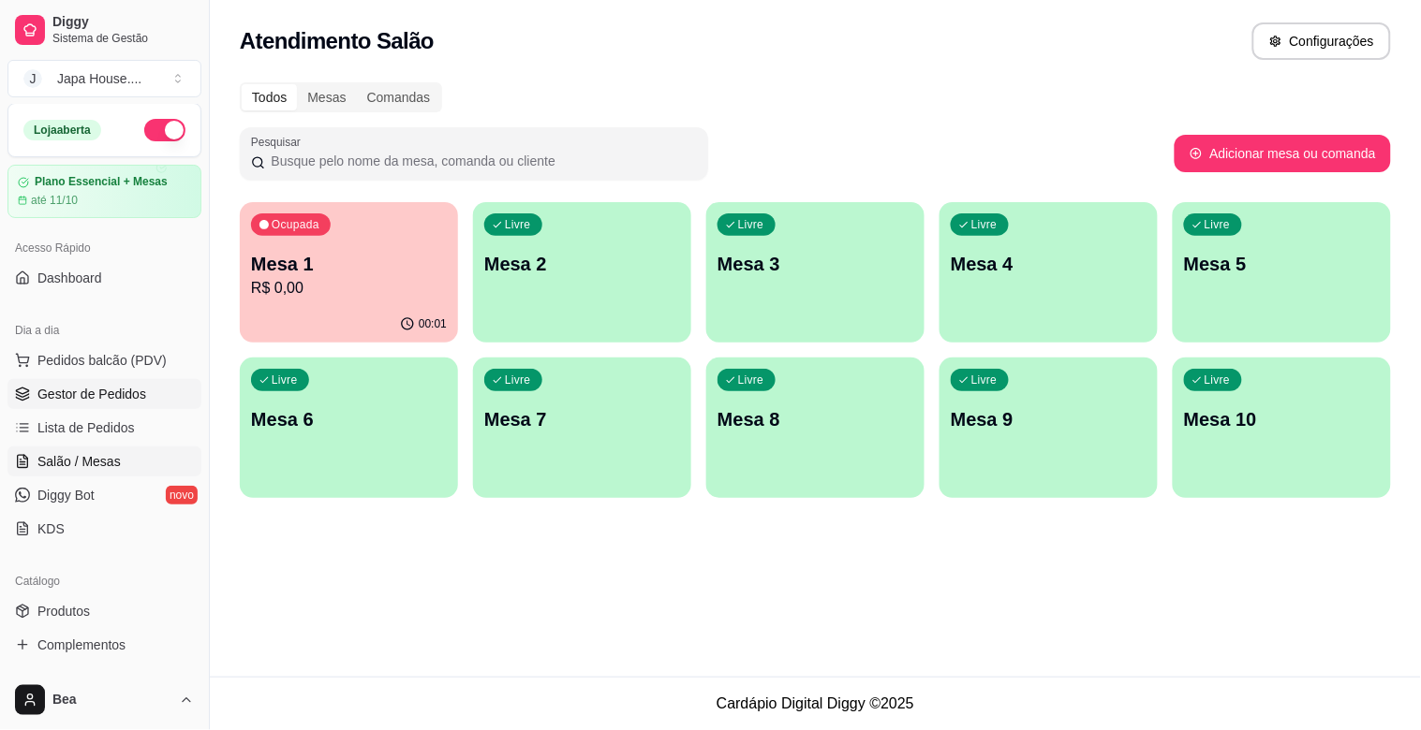
click at [153, 388] on link "Gestor de Pedidos" at bounding box center [104, 394] width 194 height 30
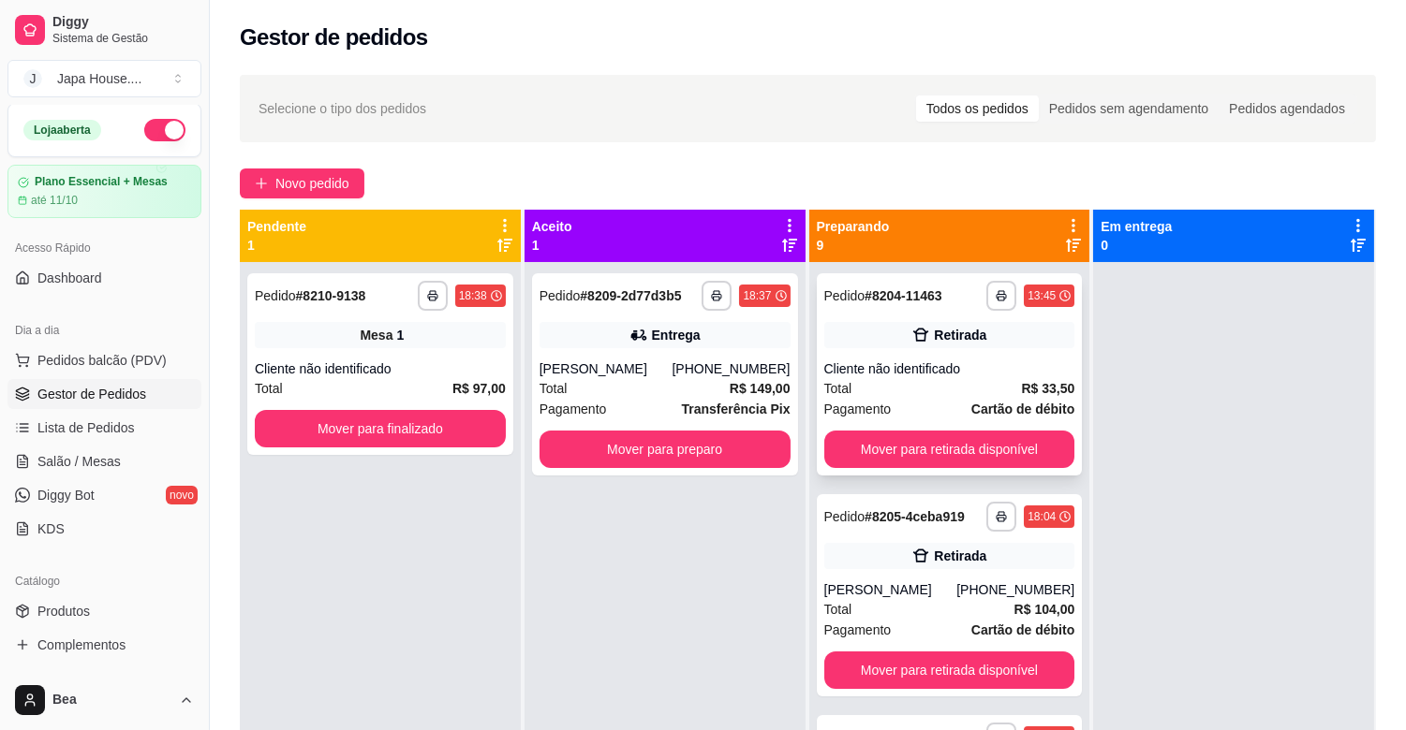
click at [904, 323] on div "Retirada" at bounding box center [949, 335] width 251 height 26
click at [995, 448] on button "Mover para retirada disponível" at bounding box center [949, 450] width 243 height 37
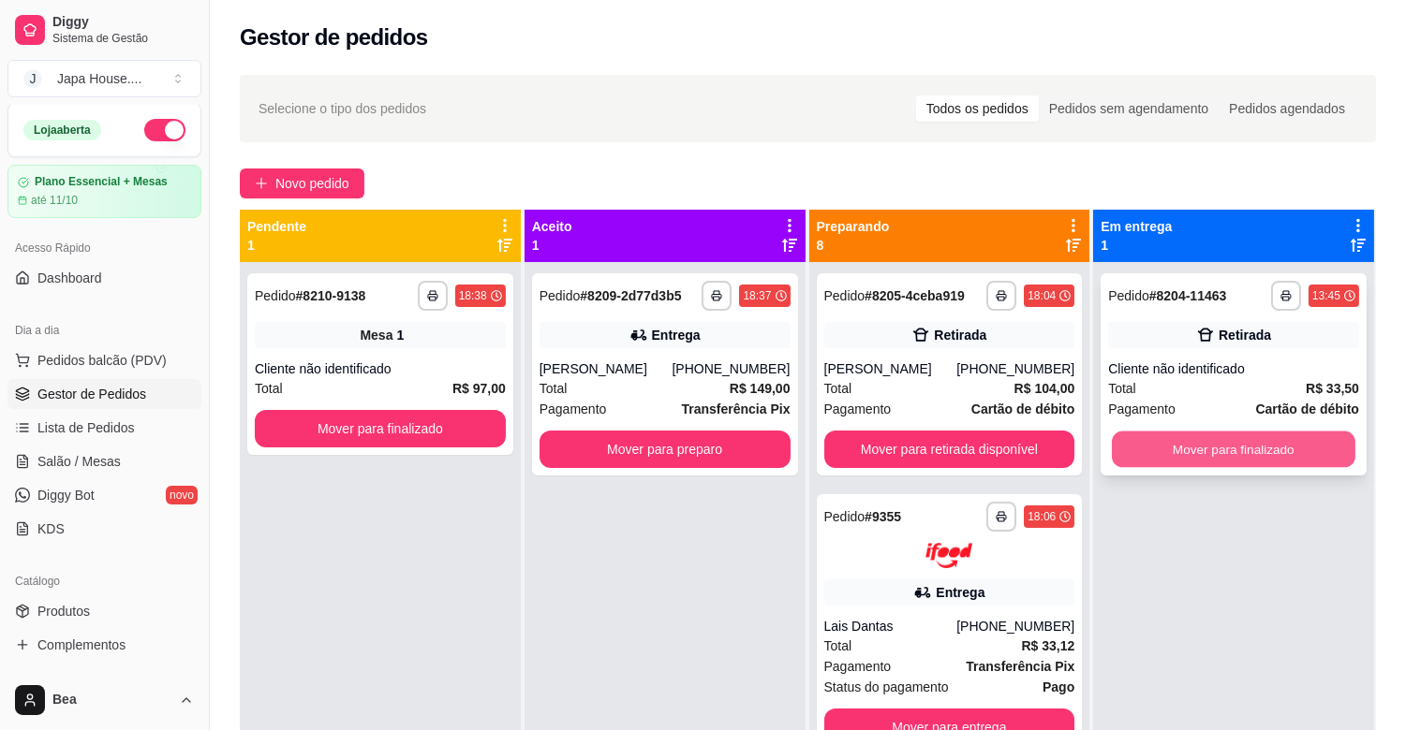
click at [1173, 448] on button "Mover para finalizado" at bounding box center [1233, 450] width 243 height 37
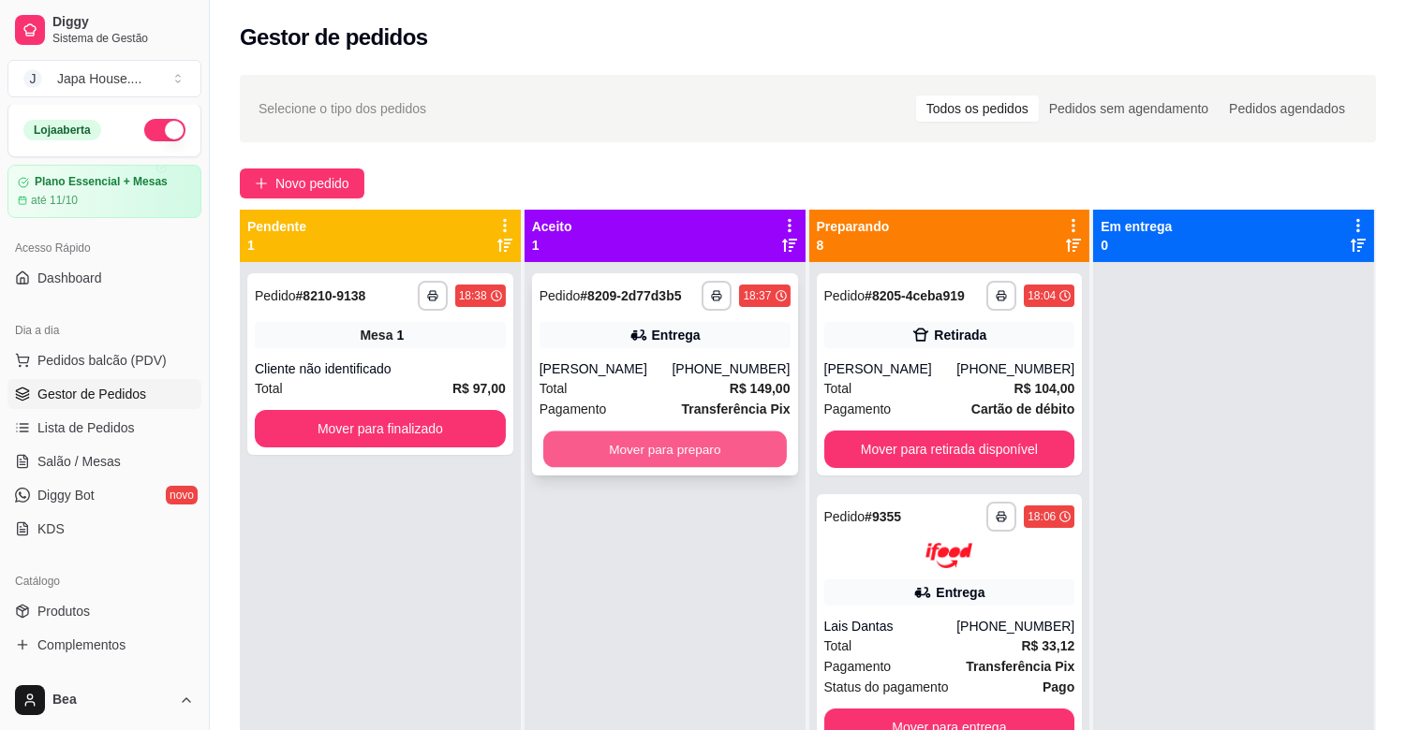
click at [713, 446] on button "Mover para preparo" at bounding box center [664, 450] width 243 height 37
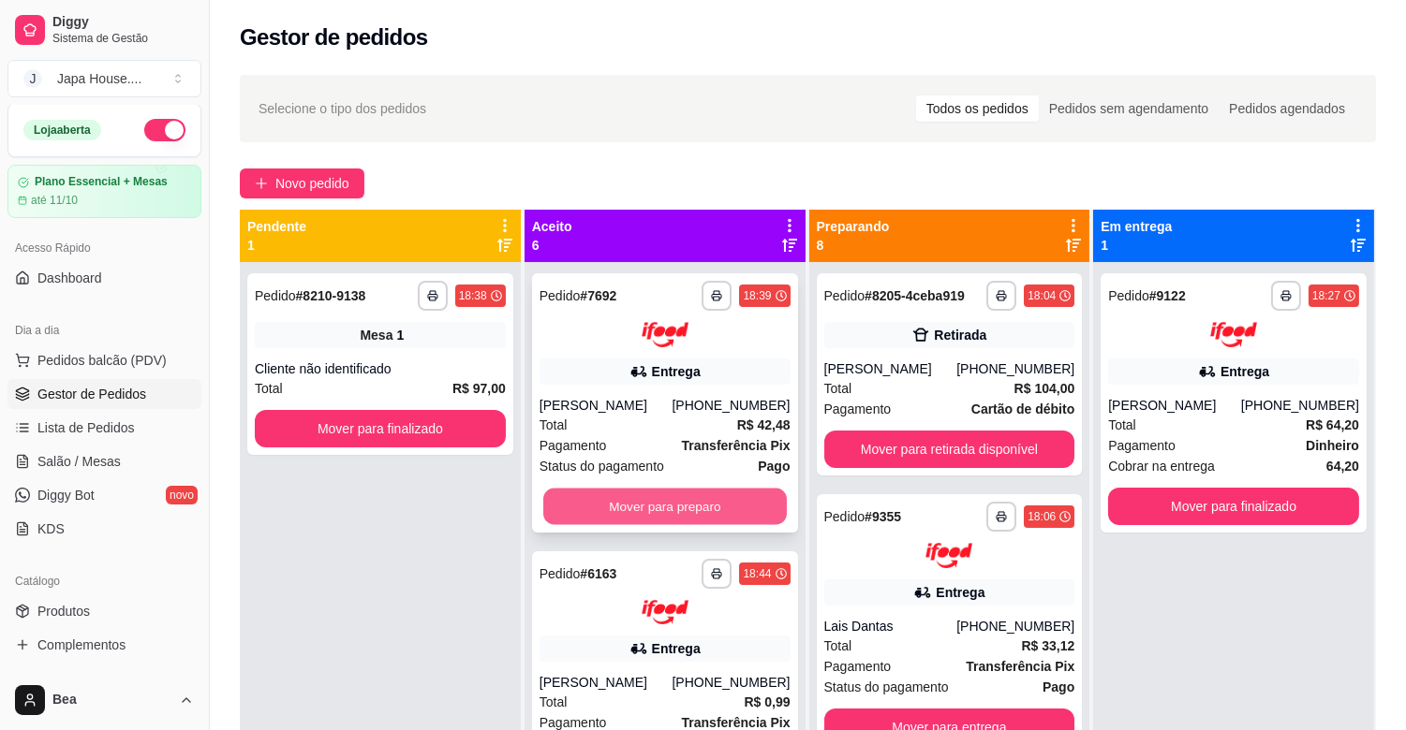
click at [706, 494] on button "Mover para preparo" at bounding box center [664, 506] width 243 height 37
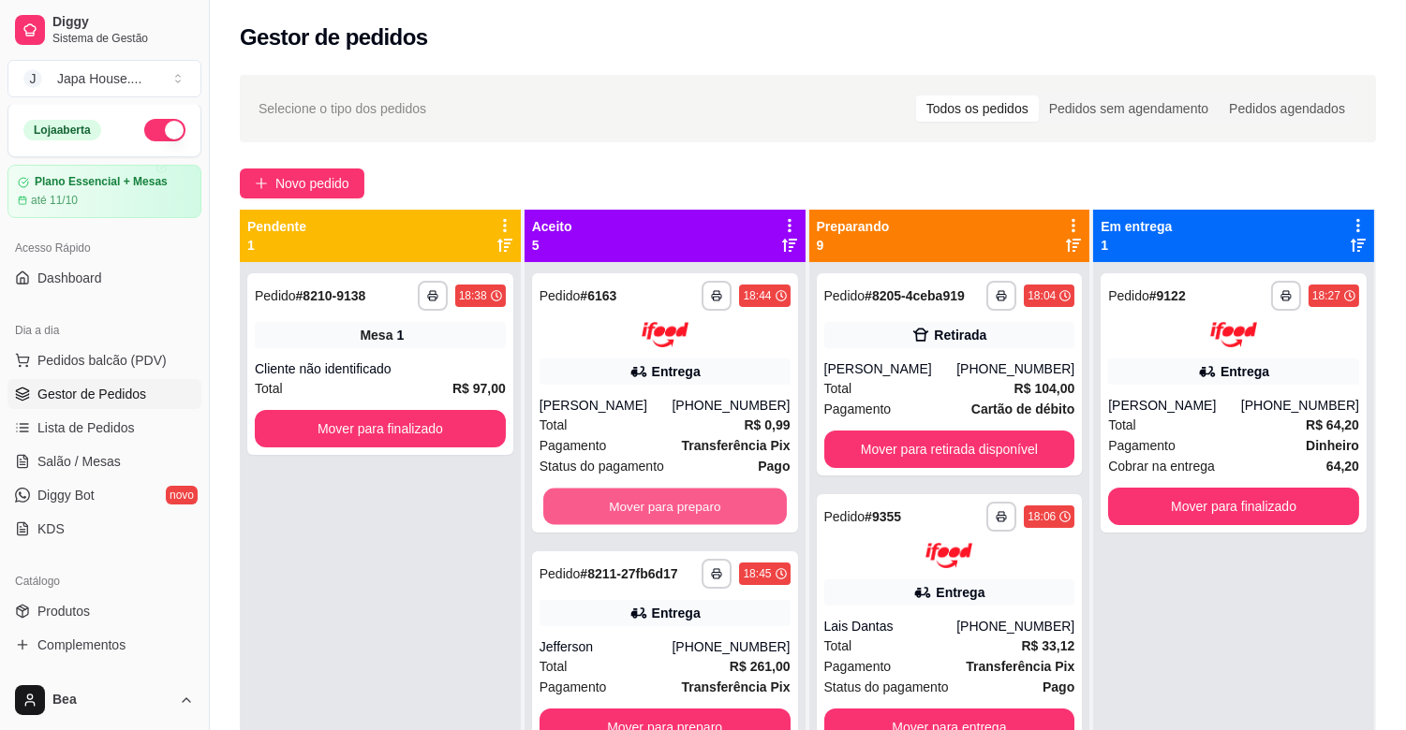
click at [706, 494] on button "Mover para preparo" at bounding box center [664, 506] width 243 height 37
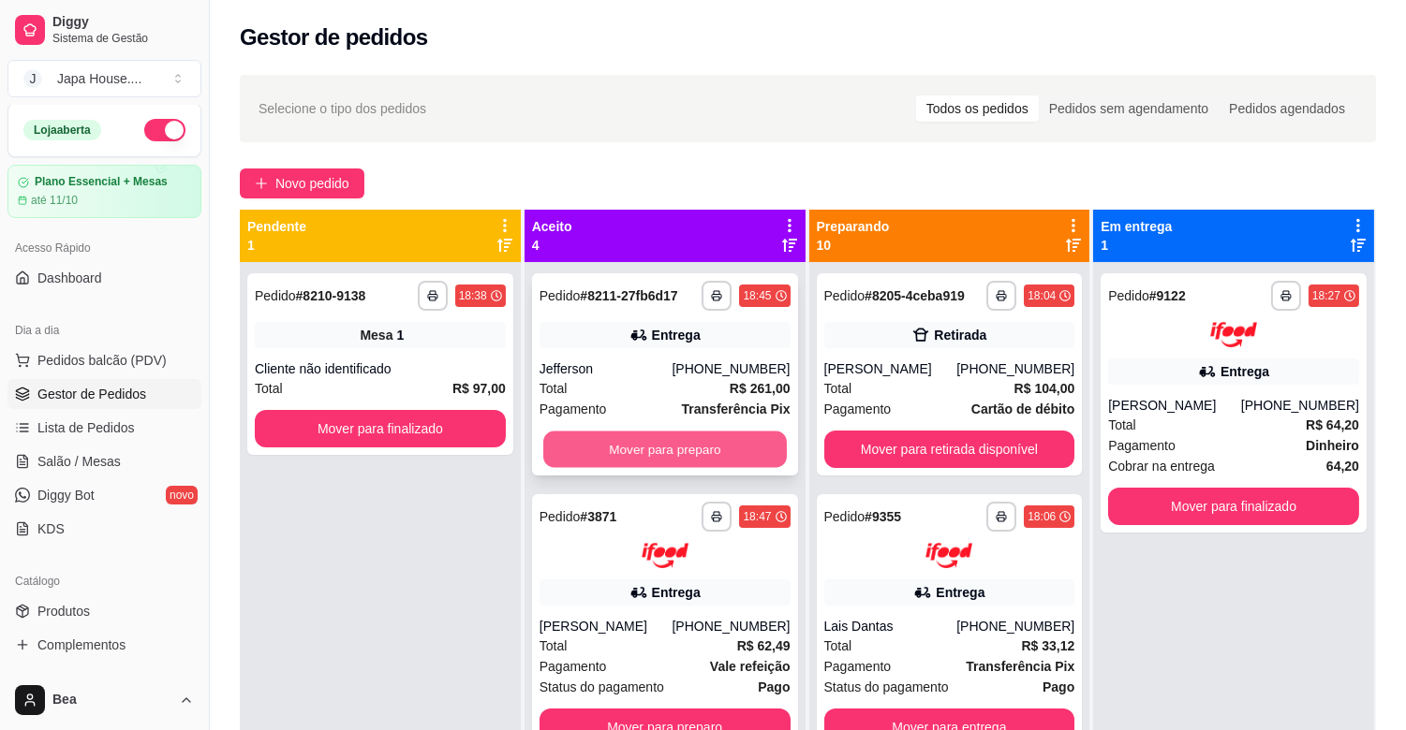
click at [702, 455] on button "Mover para preparo" at bounding box center [664, 450] width 243 height 37
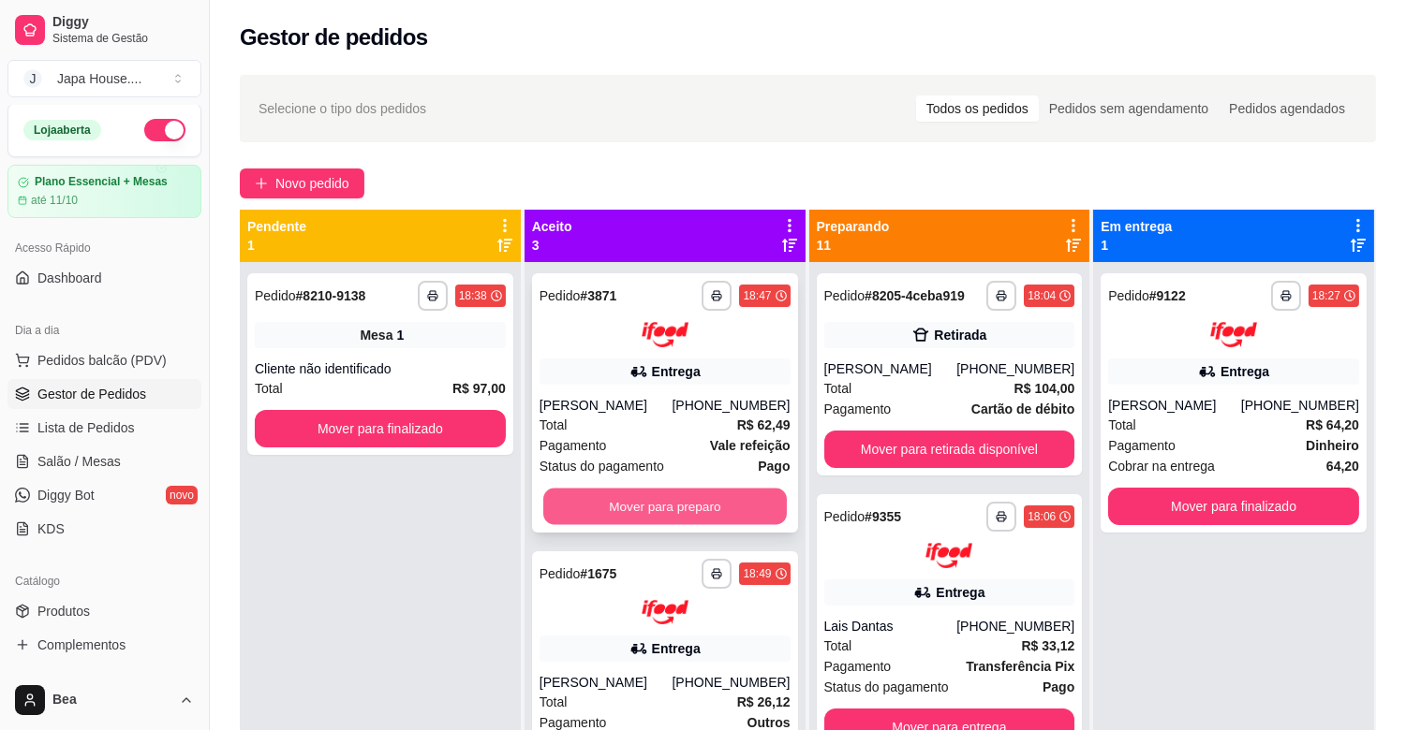
click at [707, 500] on button "Mover para preparo" at bounding box center [664, 506] width 243 height 37
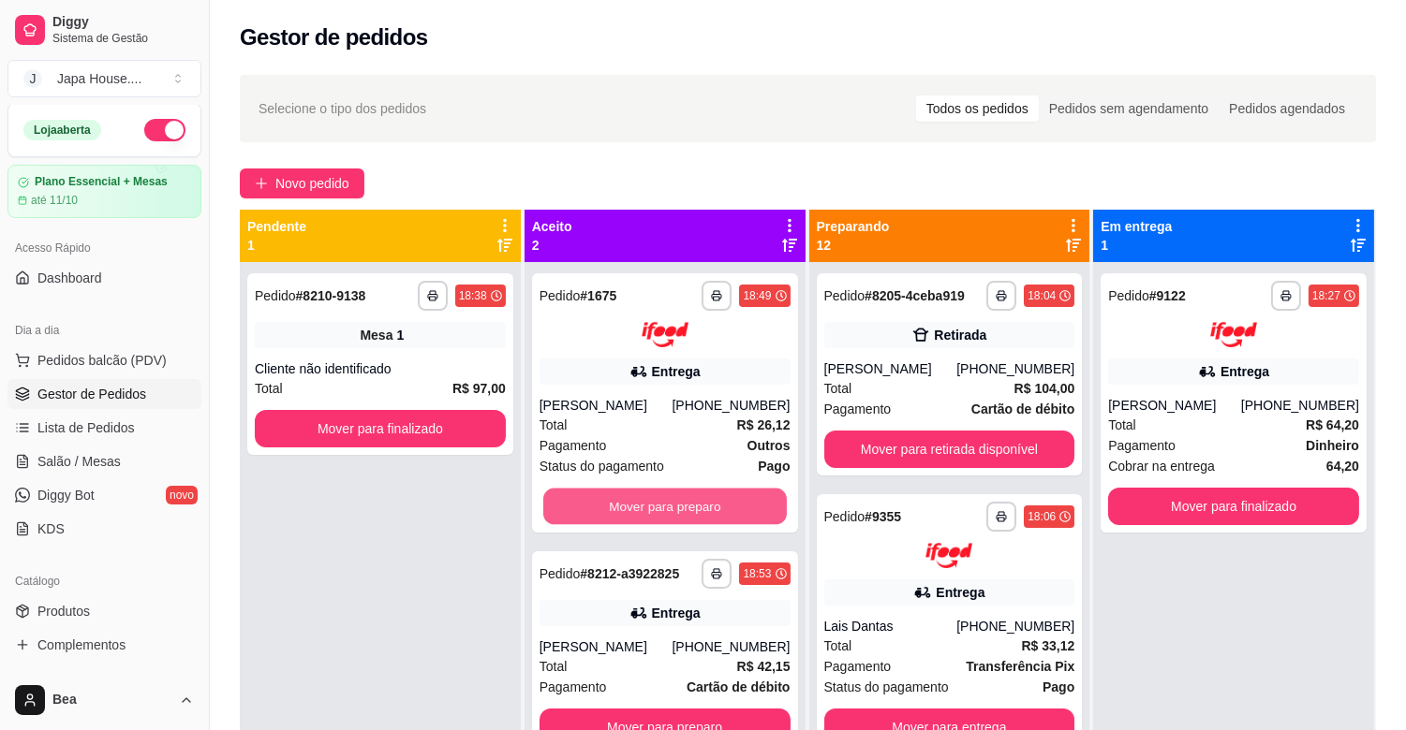
click at [707, 500] on button "Mover para preparo" at bounding box center [664, 506] width 243 height 37
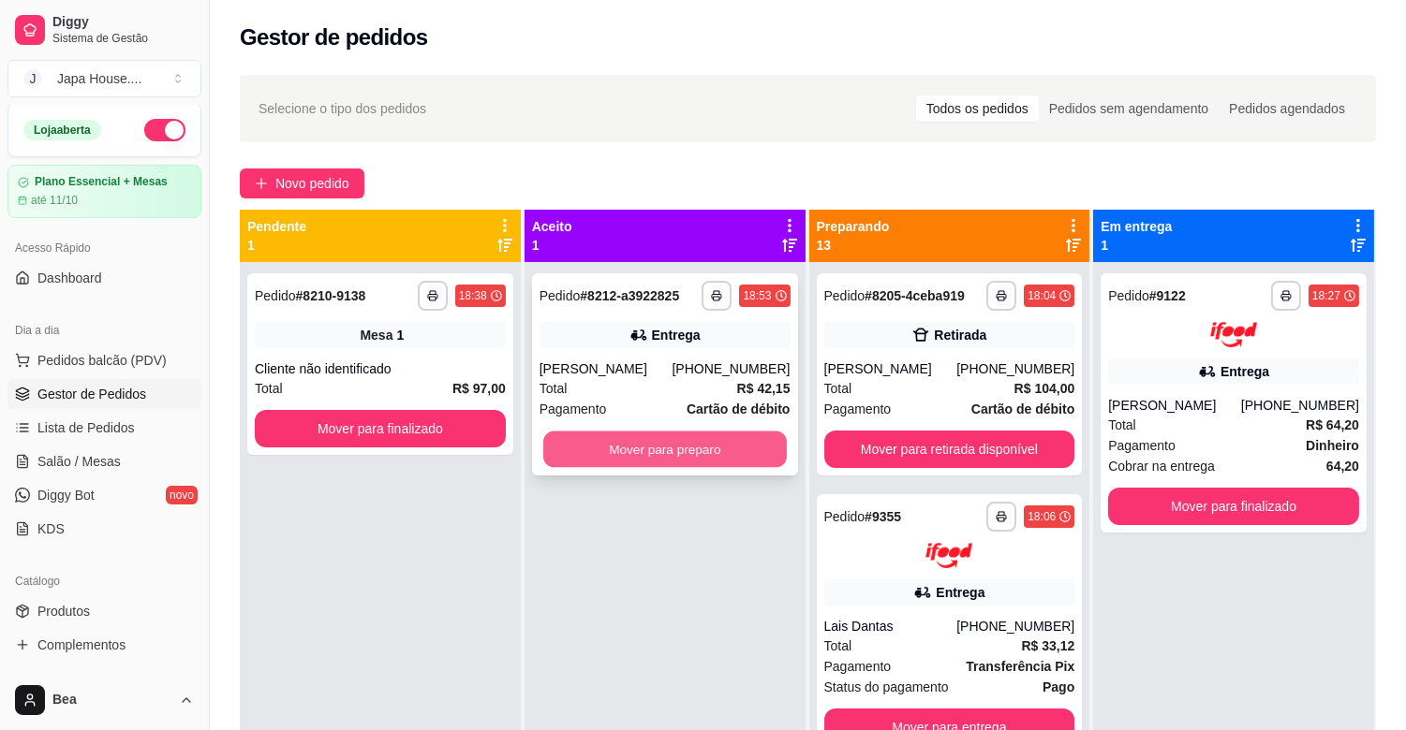
click at [707, 448] on button "Mover para preparo" at bounding box center [664, 450] width 243 height 37
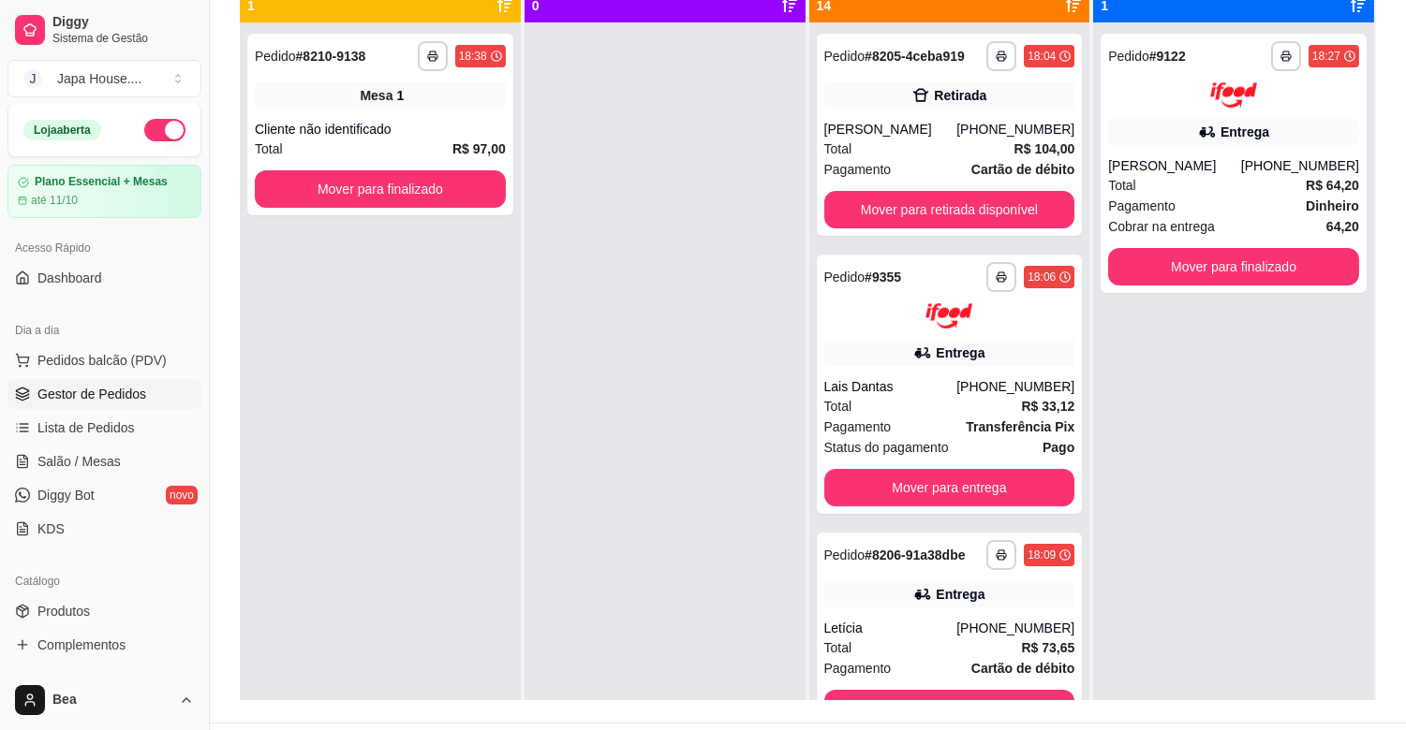
scroll to position [241, 0]
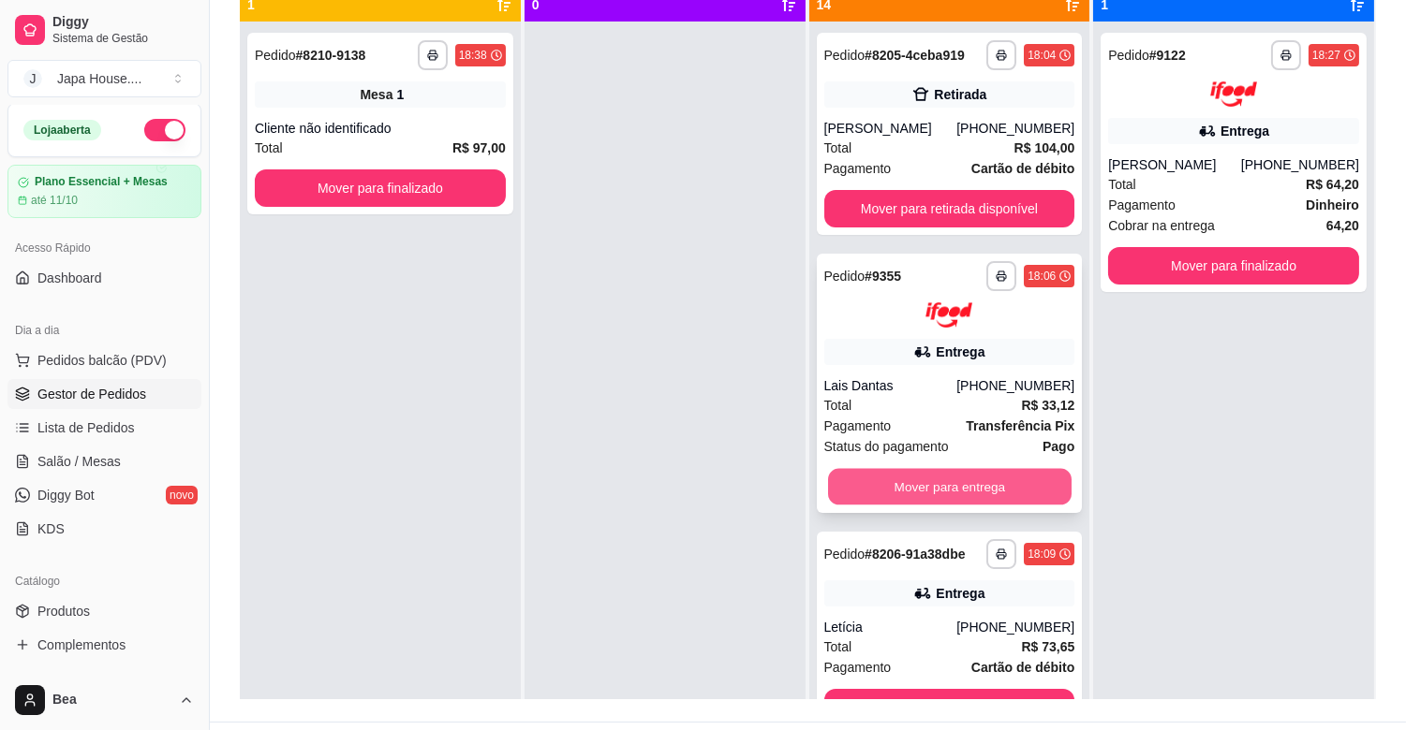
click at [1012, 483] on button "Mover para entrega" at bounding box center [949, 486] width 243 height 37
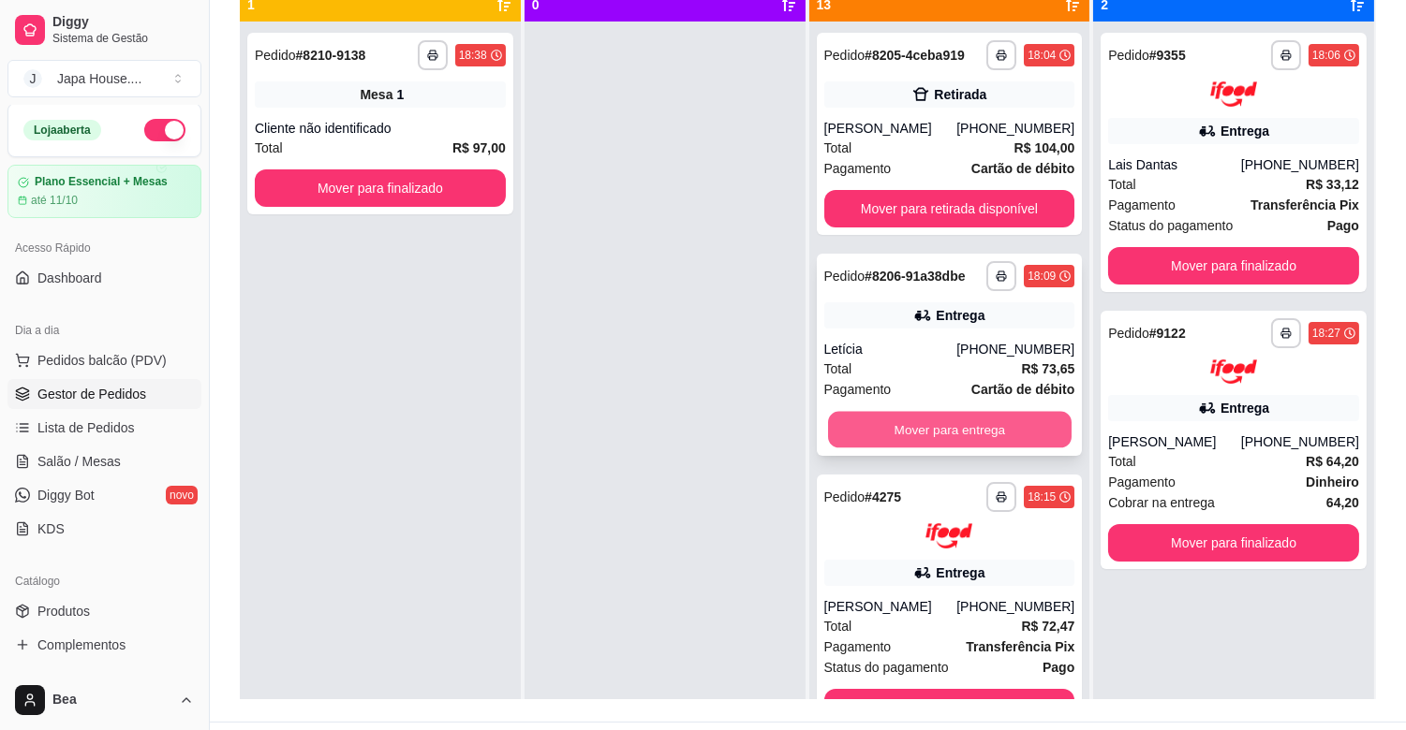
click at [997, 414] on button "Mover para entrega" at bounding box center [949, 430] width 243 height 37
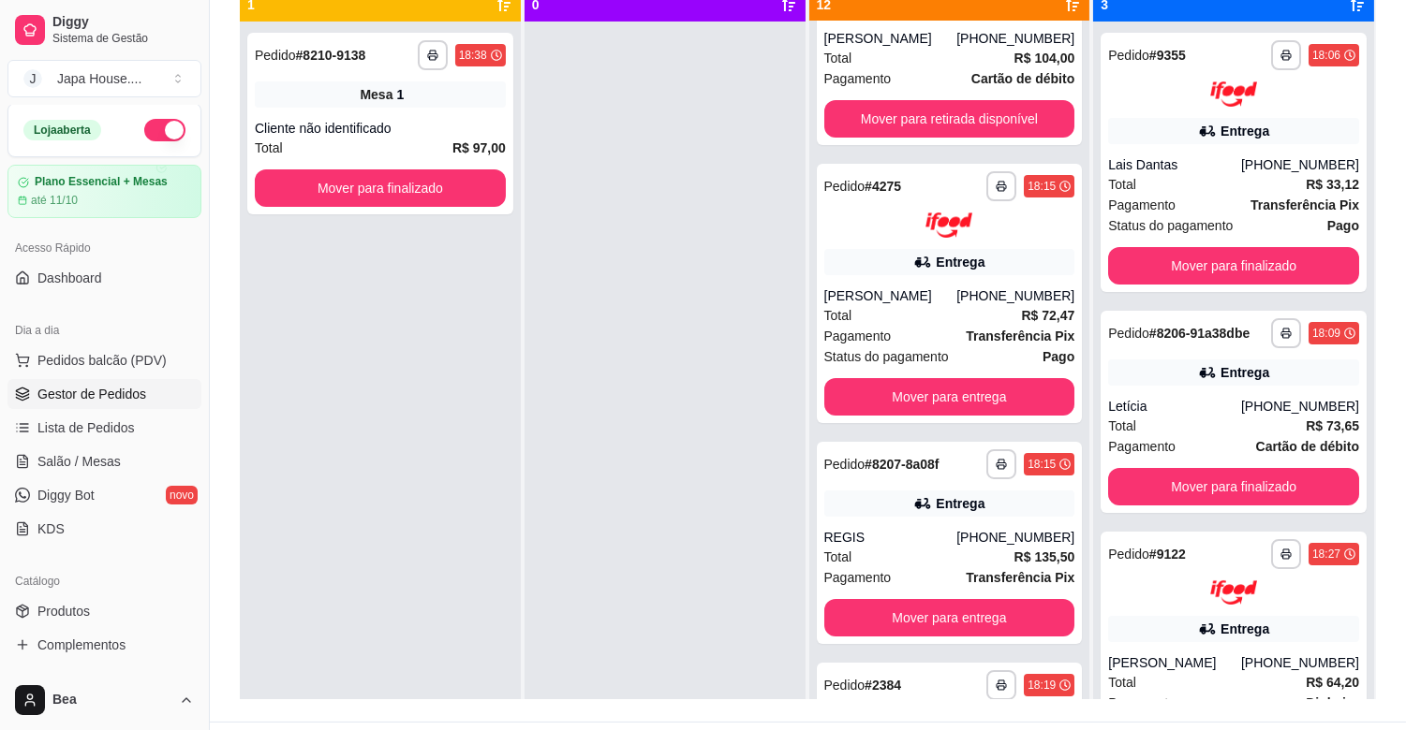
scroll to position [136, 0]
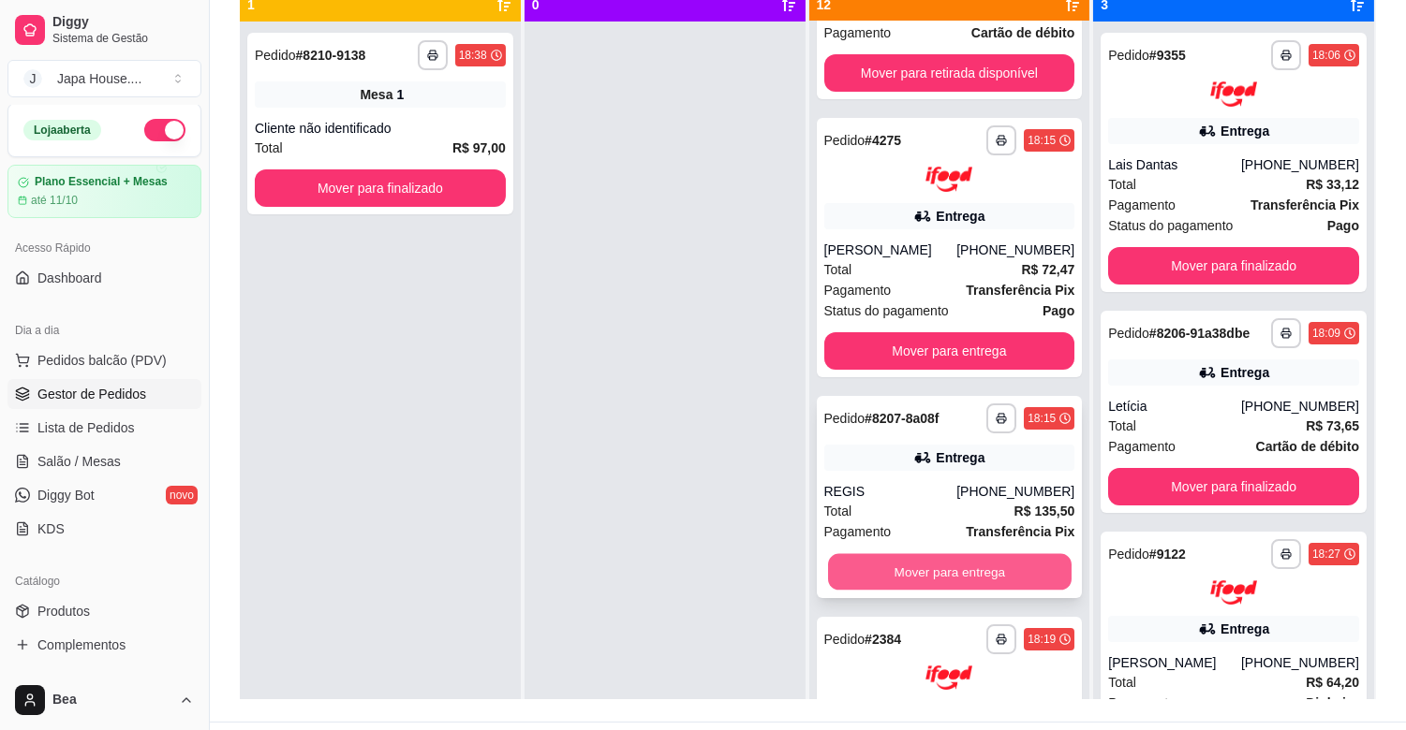
click at [1008, 567] on button "Mover para entrega" at bounding box center [949, 571] width 243 height 37
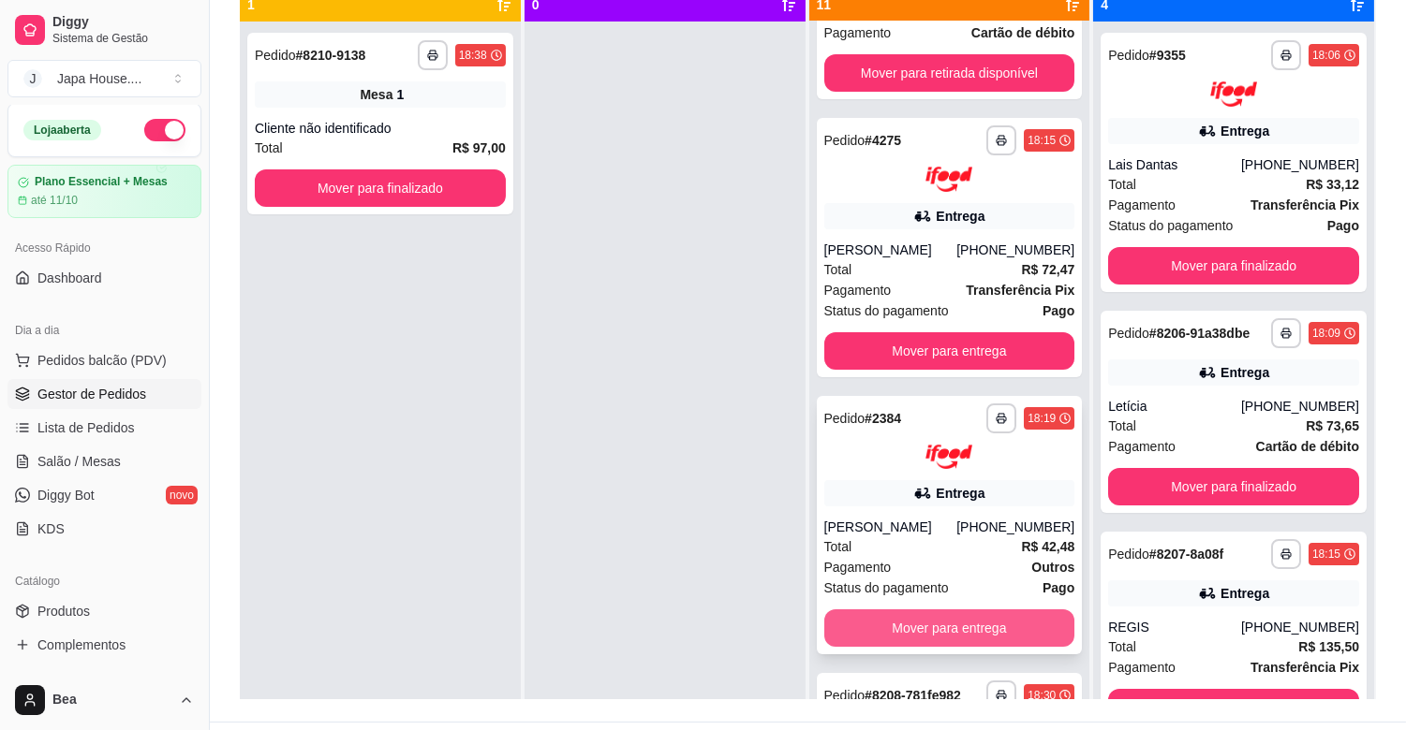
click at [972, 637] on button "Mover para entrega" at bounding box center [949, 628] width 251 height 37
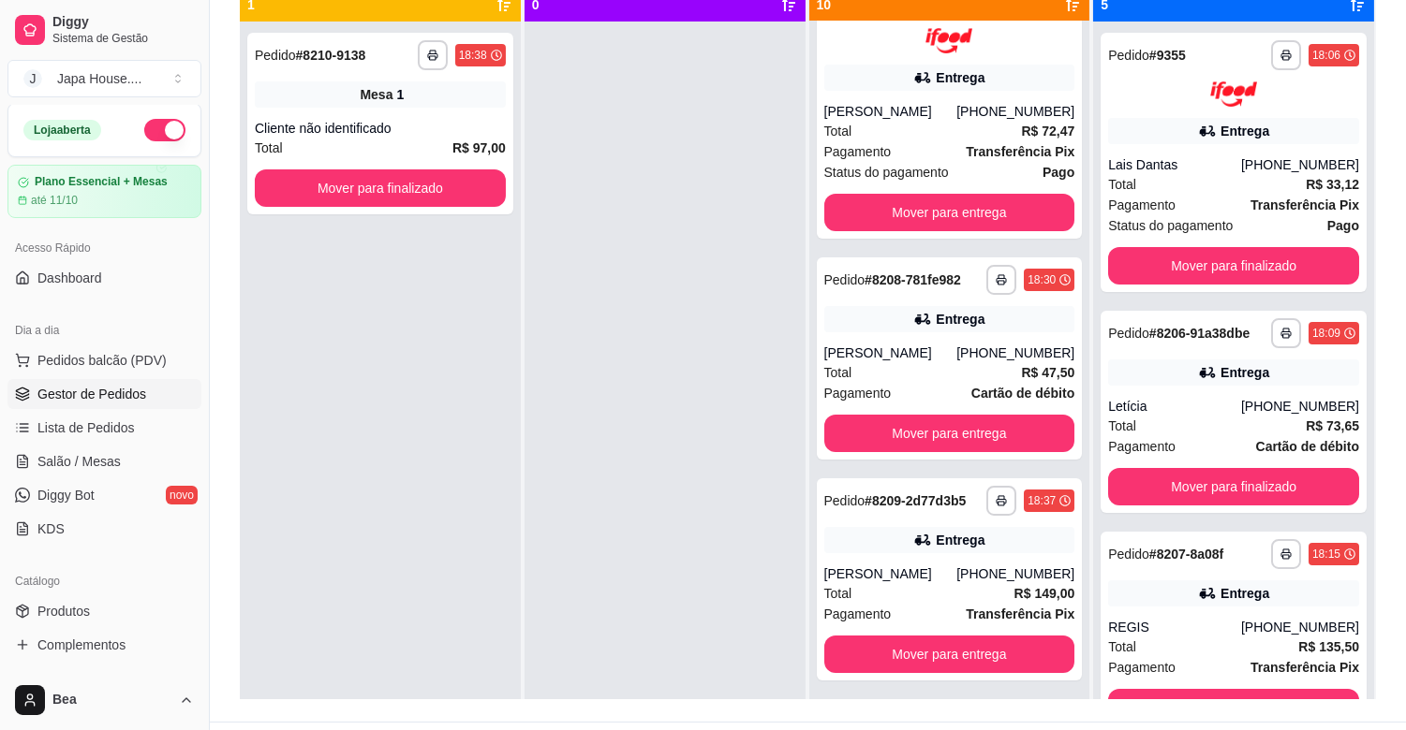
scroll to position [253, 0]
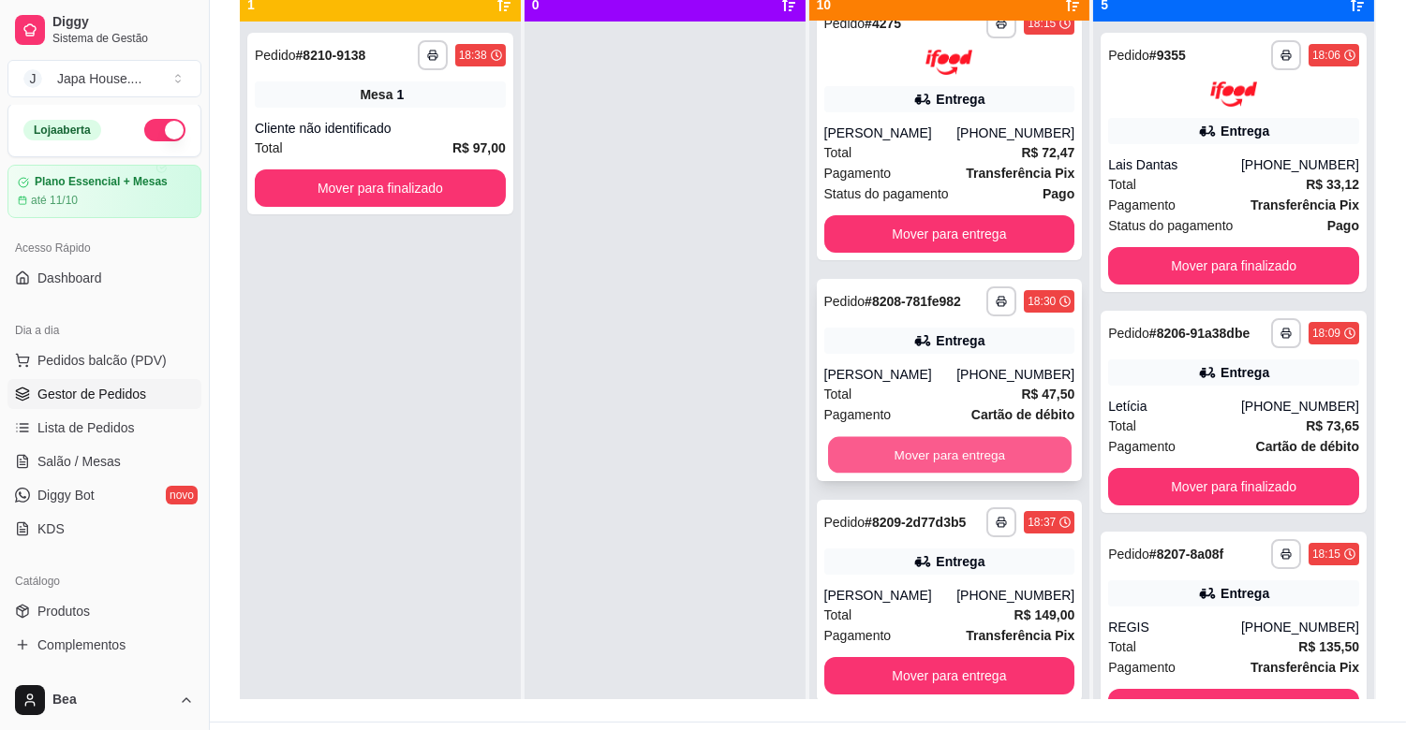
click at [963, 453] on button "Mover para entrega" at bounding box center [949, 454] width 243 height 37
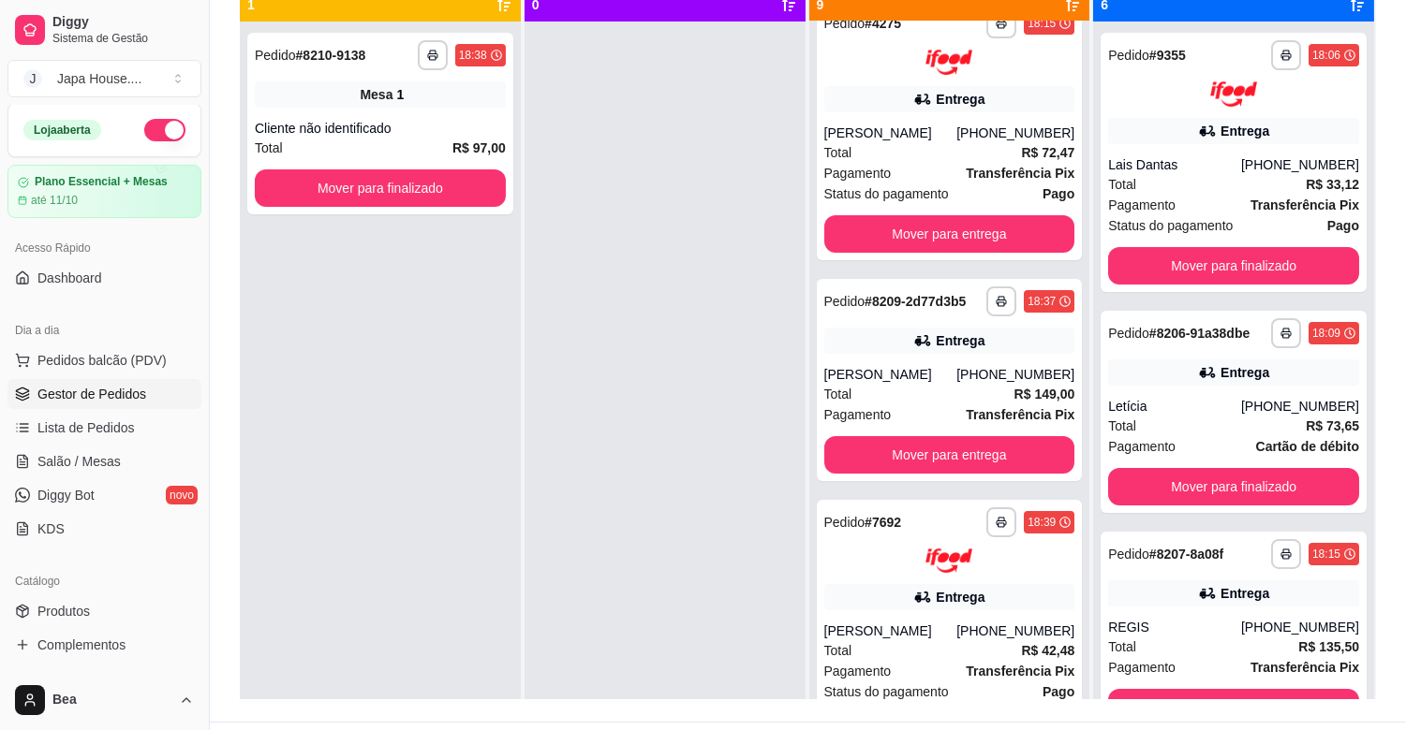
scroll to position [3, 0]
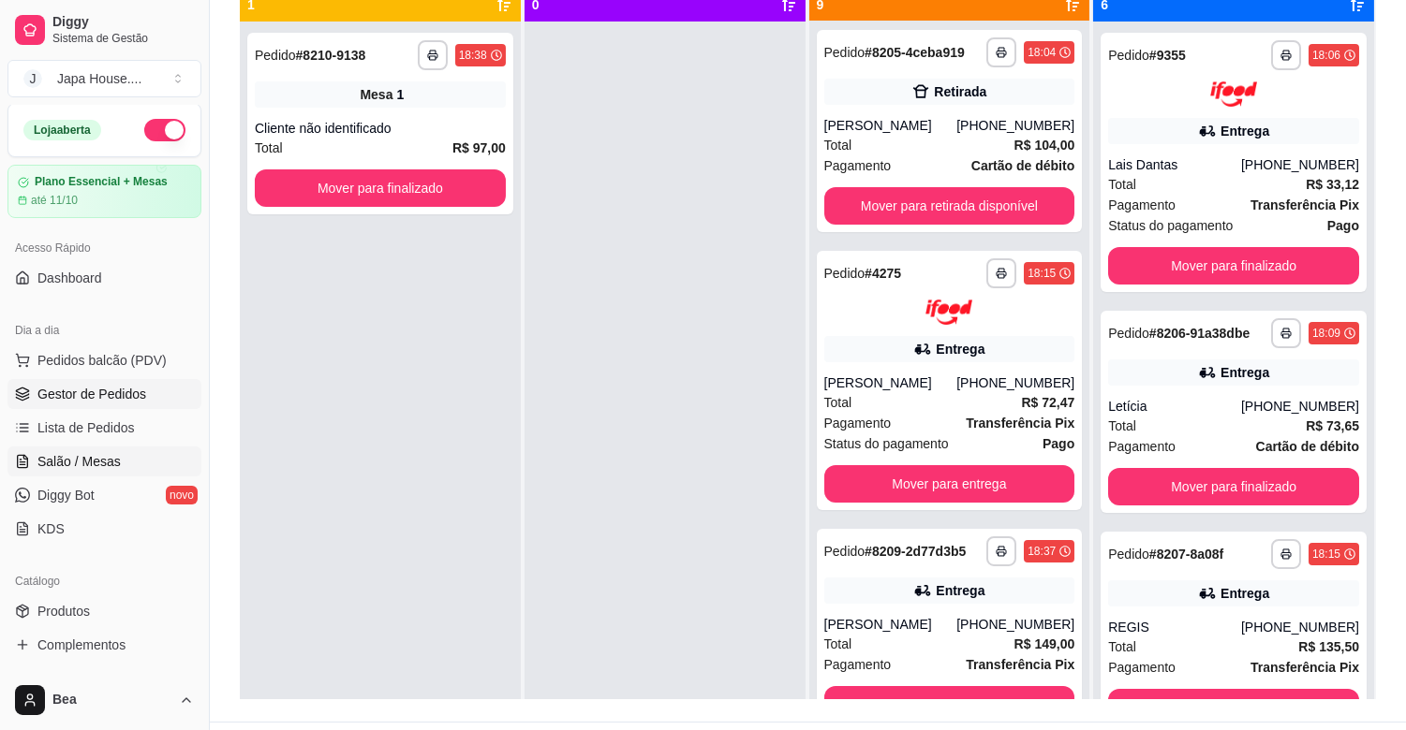
click at [95, 461] on span "Salão / Mesas" at bounding box center [78, 461] width 83 height 19
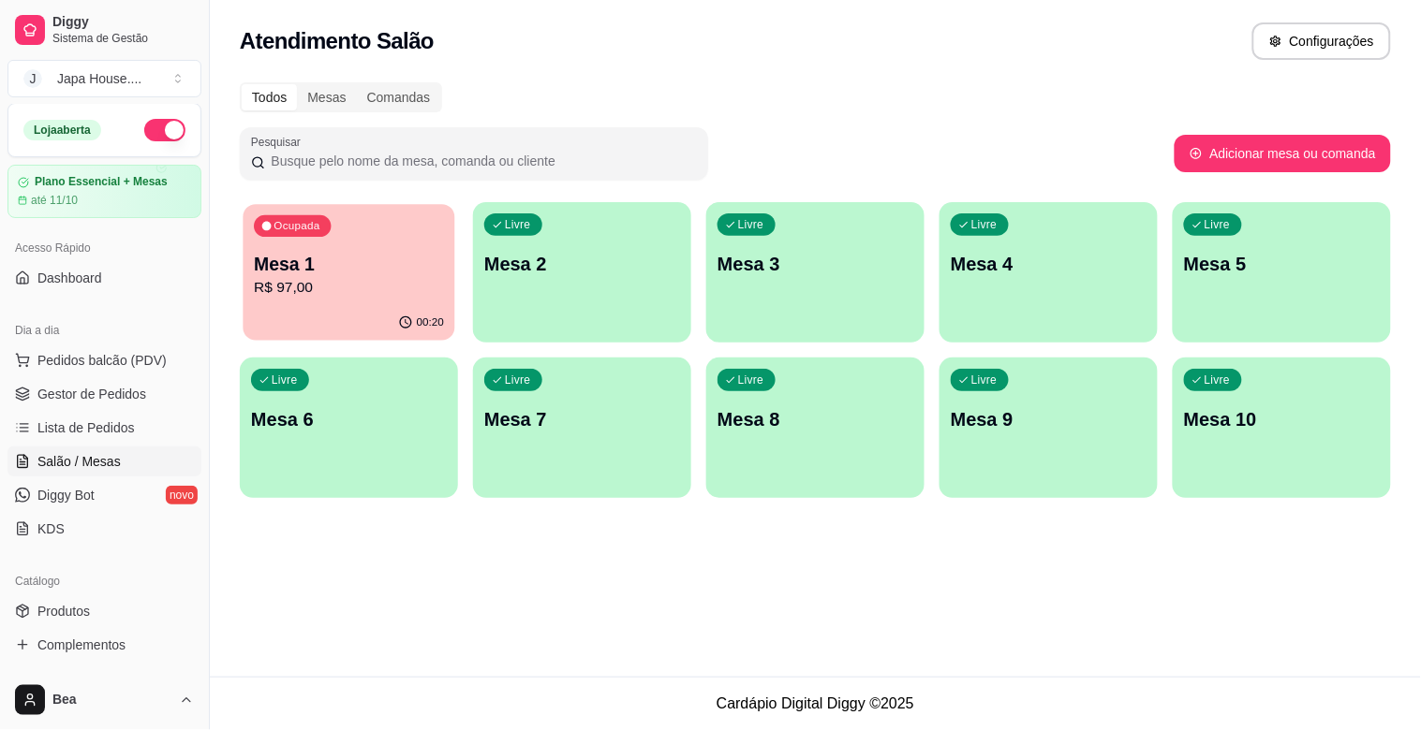
click at [338, 288] on p "R$ 97,00" at bounding box center [349, 288] width 190 height 22
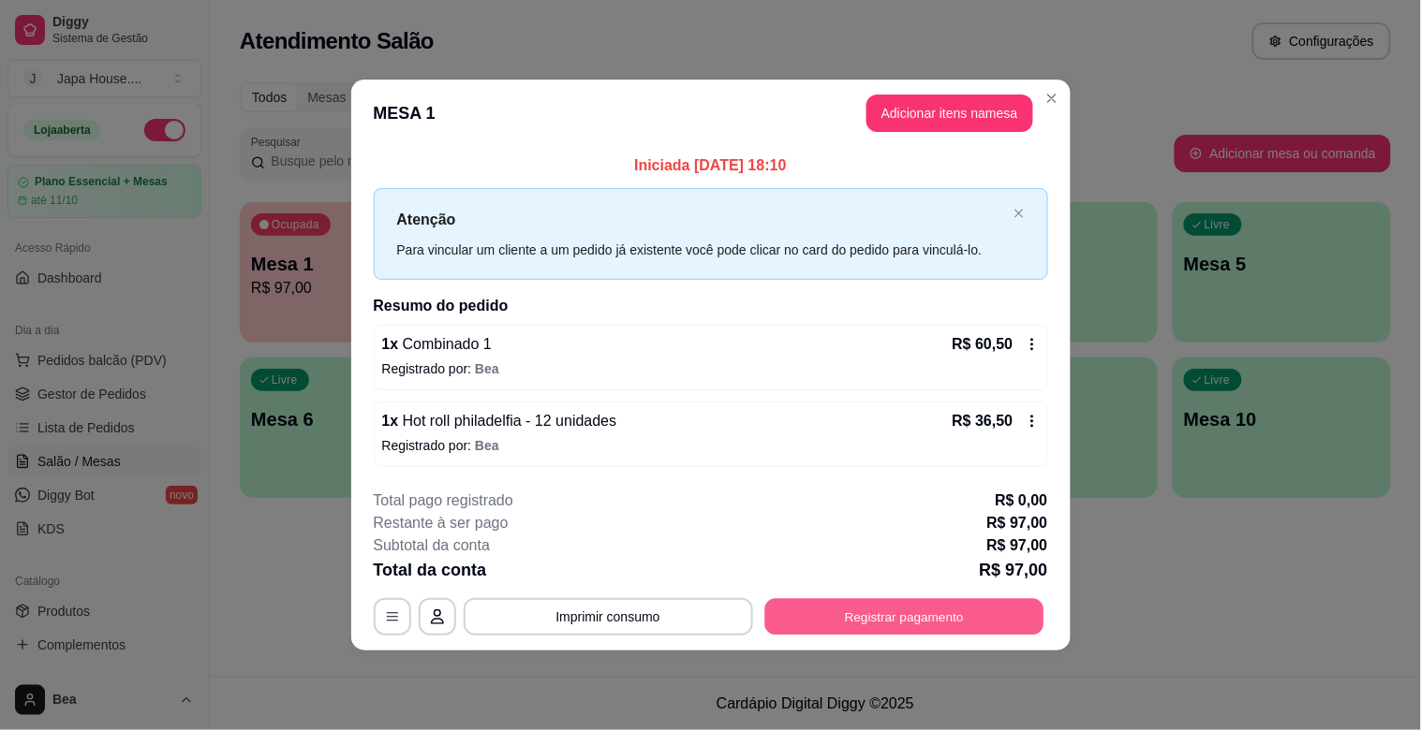
click at [868, 616] on button "Registrar pagamento" at bounding box center [903, 616] width 279 height 37
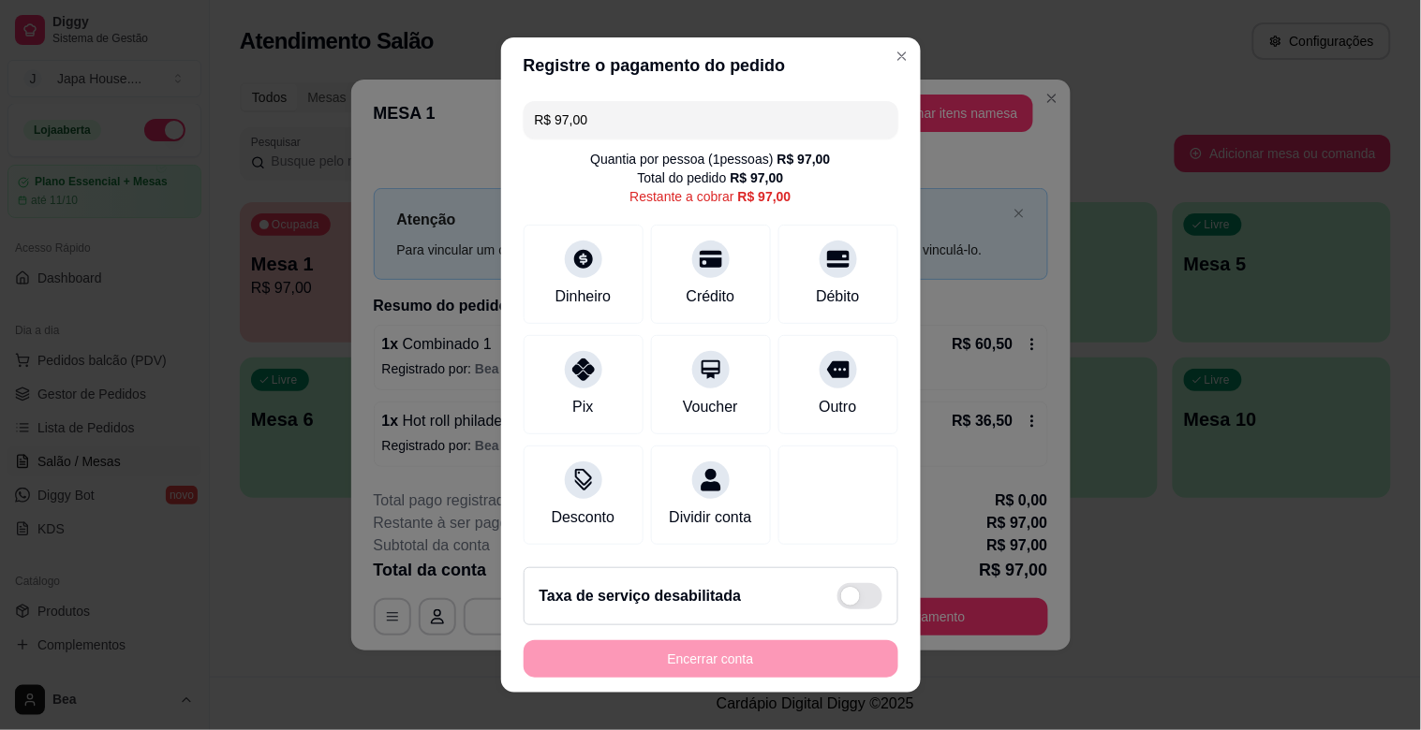
click at [722, 125] on input "R$ 97,00" at bounding box center [711, 119] width 352 height 37
click at [560, 387] on div "Pix" at bounding box center [583, 382] width 132 height 110
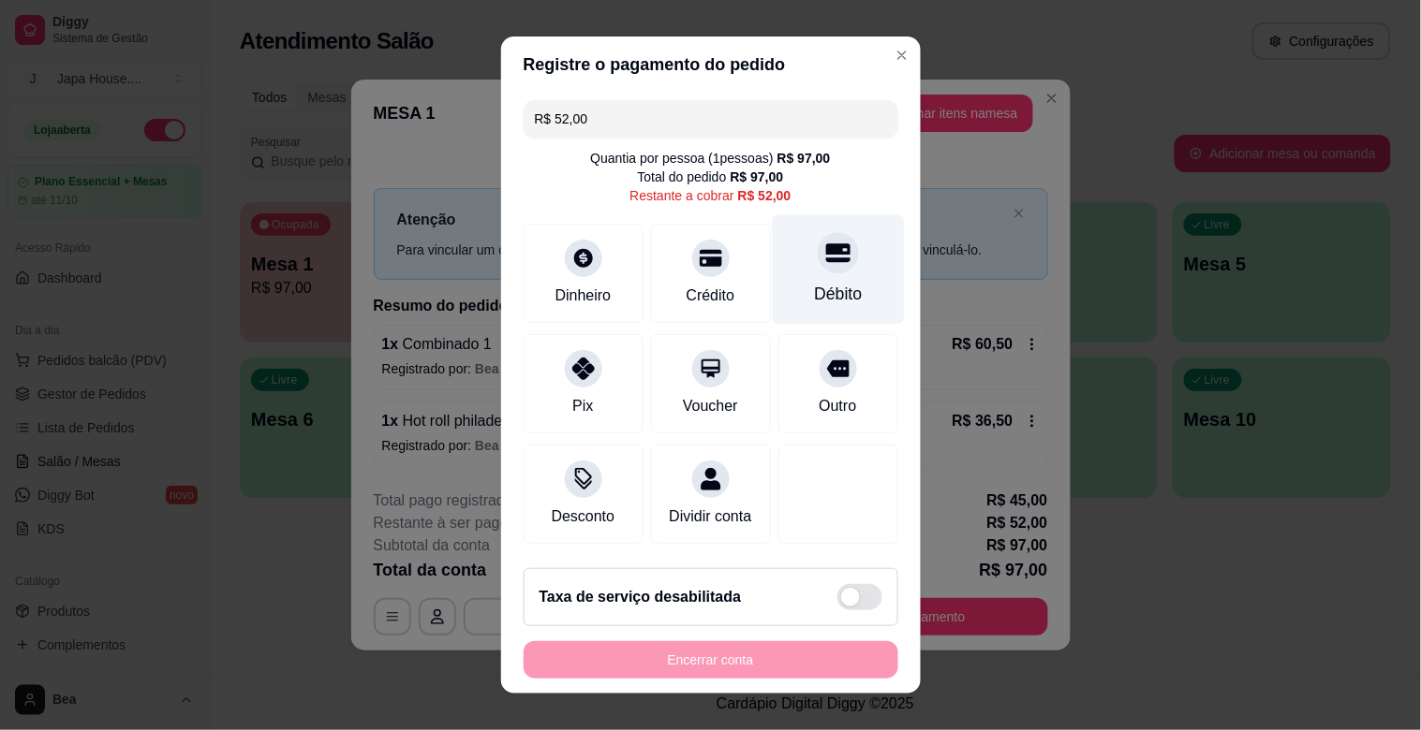
click at [777, 286] on div "Débito" at bounding box center [838, 270] width 132 height 110
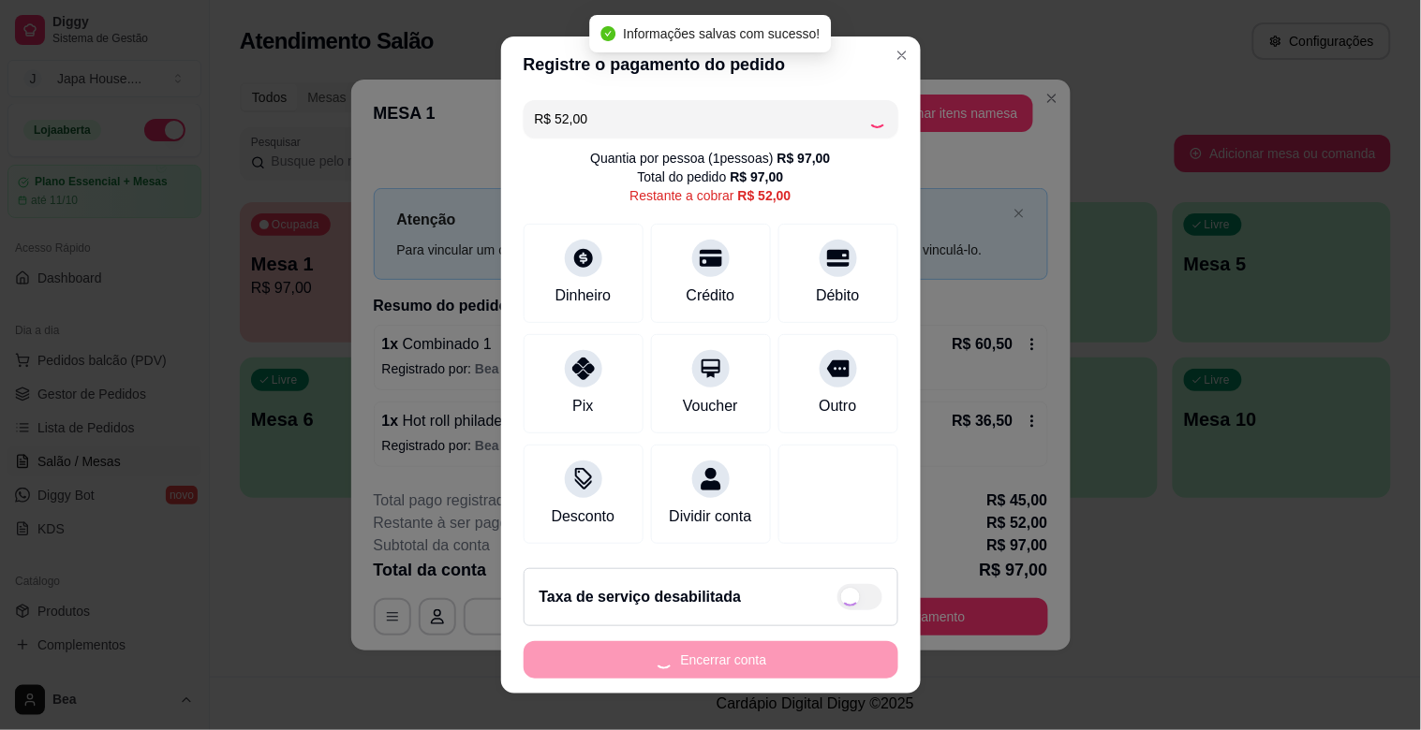
type input "R$ 0,00"
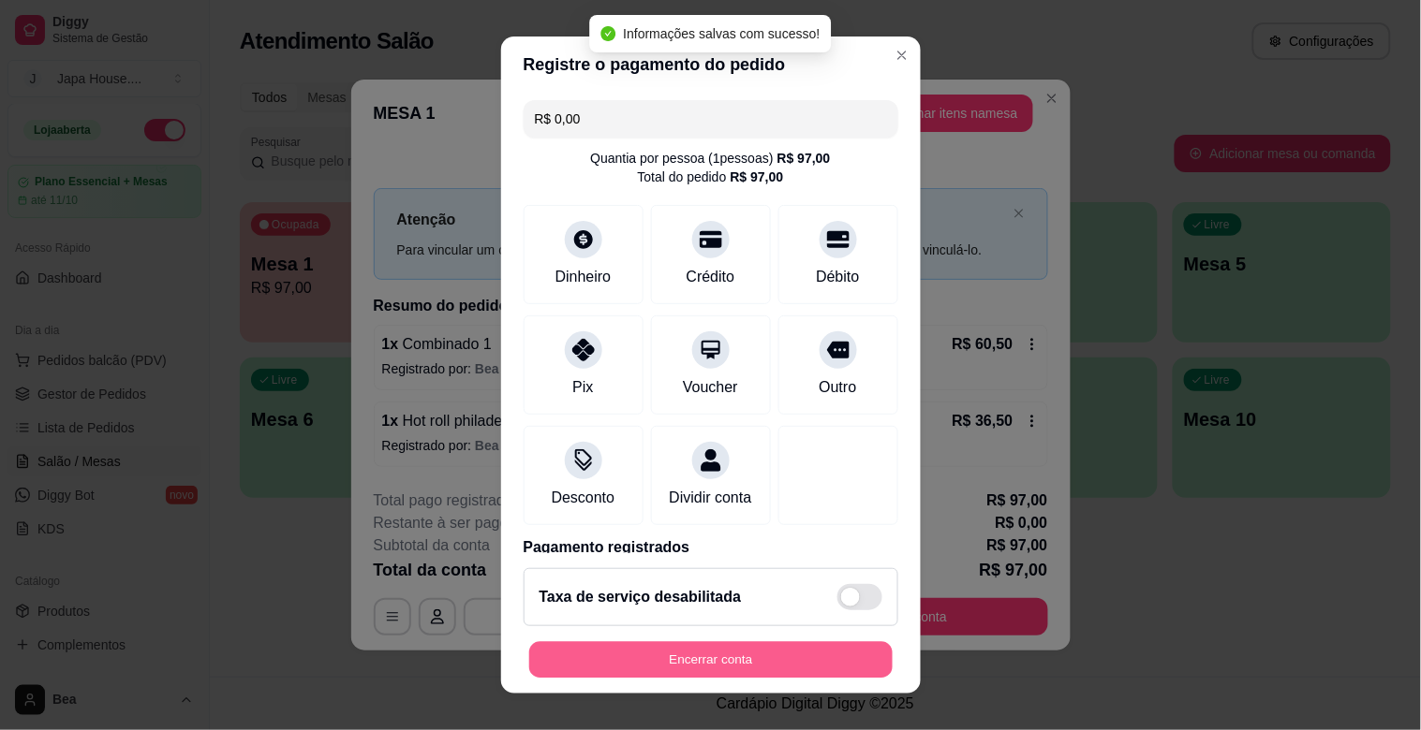
click at [646, 665] on button "Encerrar conta" at bounding box center [710, 660] width 363 height 37
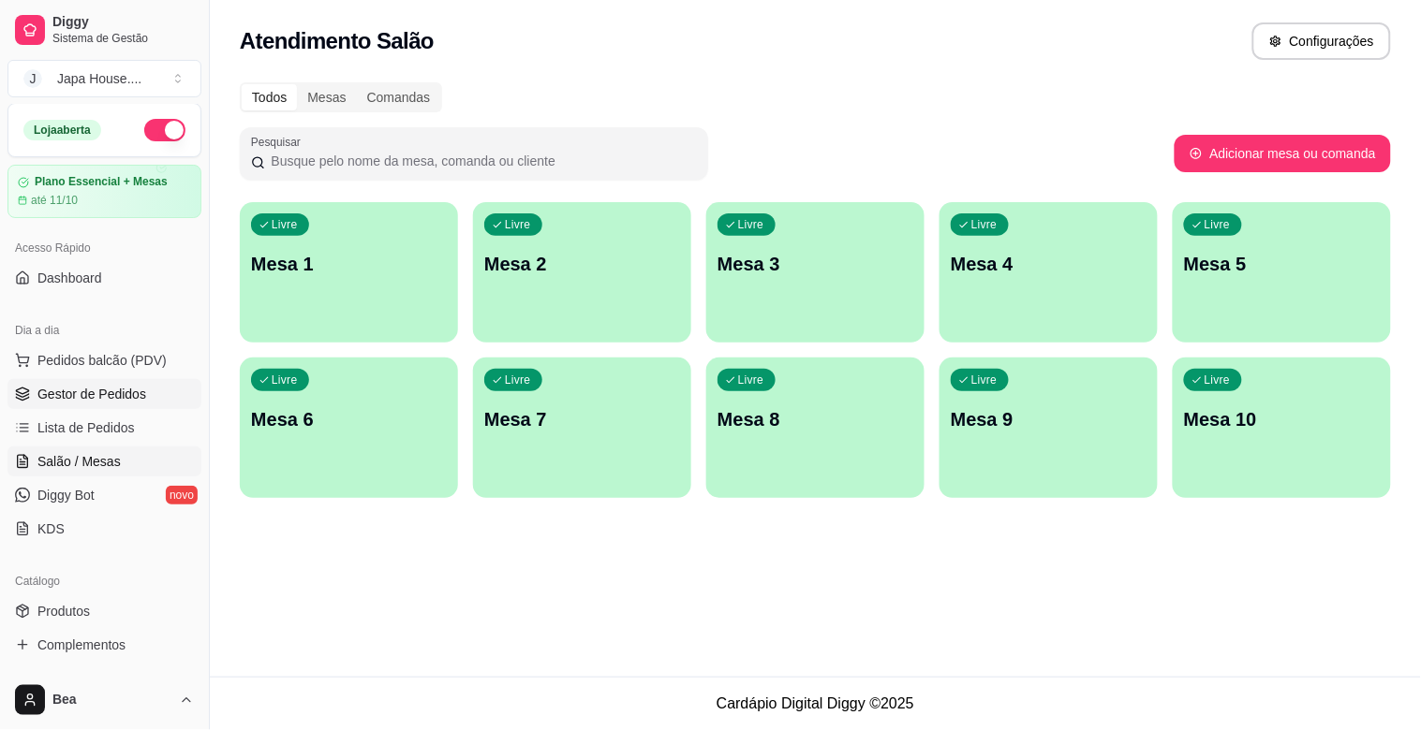
click at [115, 393] on span "Gestor de Pedidos" at bounding box center [91, 394] width 109 height 19
